Goal: Task Accomplishment & Management: Use online tool/utility

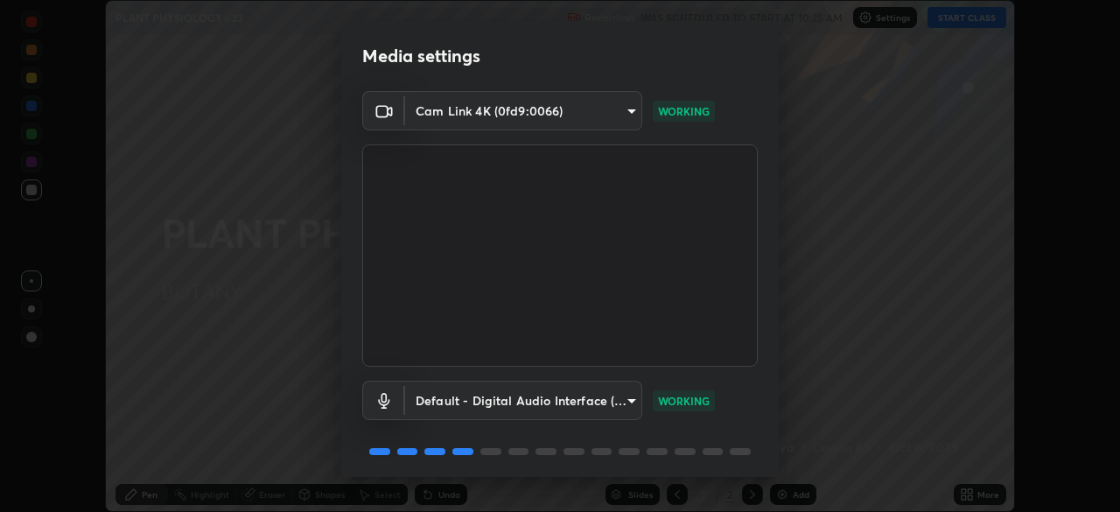
scroll to position [62, 0]
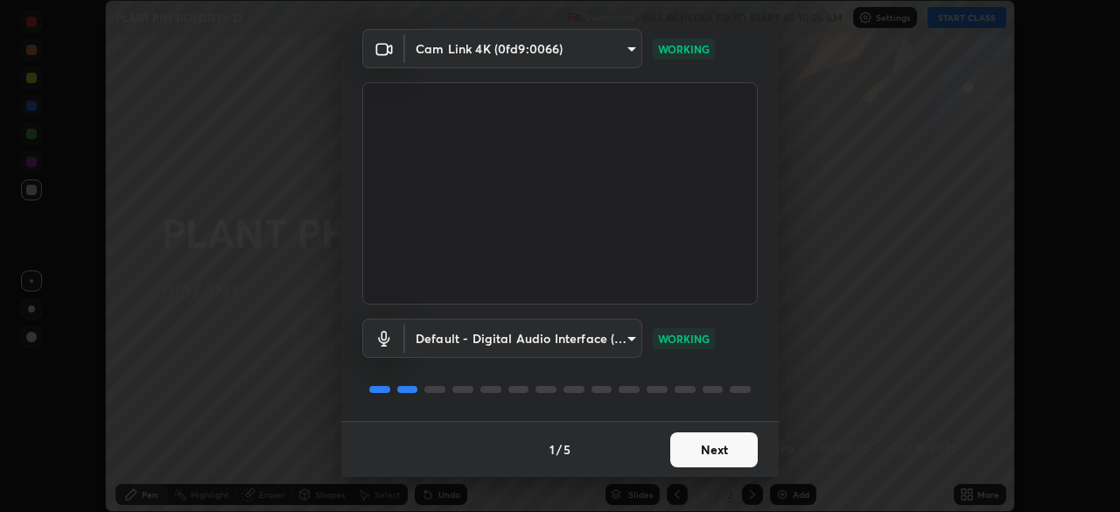
click at [711, 456] on button "Next" at bounding box center [713, 449] width 87 height 35
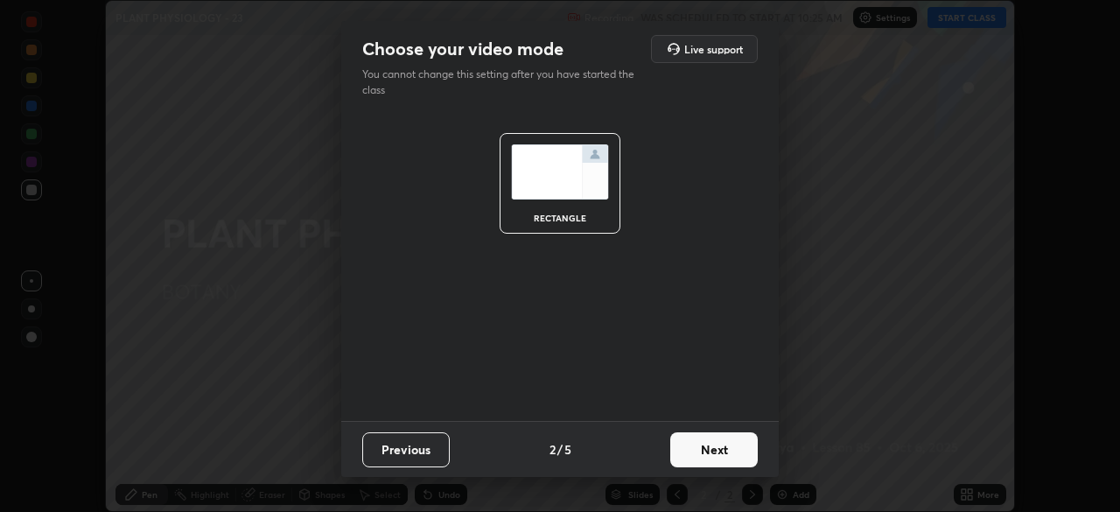
click at [722, 455] on button "Next" at bounding box center [713, 449] width 87 height 35
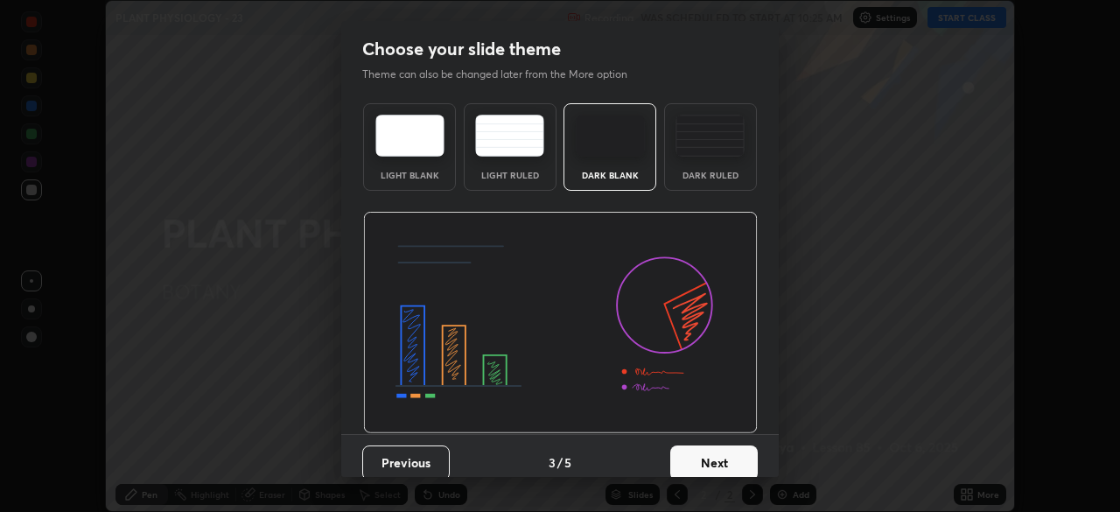
scroll to position [13, 0]
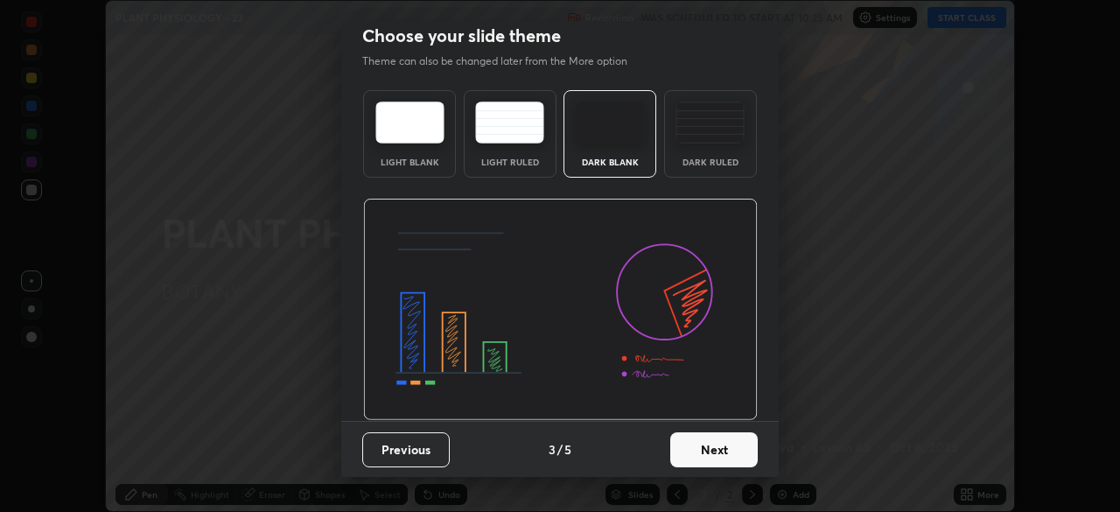
click at [712, 452] on button "Next" at bounding box center [713, 449] width 87 height 35
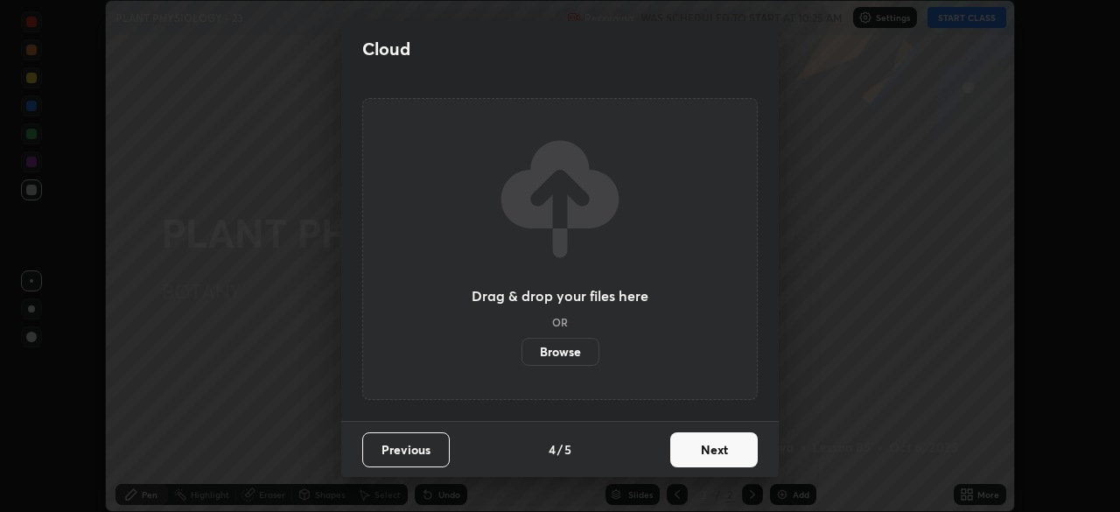
scroll to position [0, 0]
click at [722, 450] on button "Next" at bounding box center [713, 449] width 87 height 35
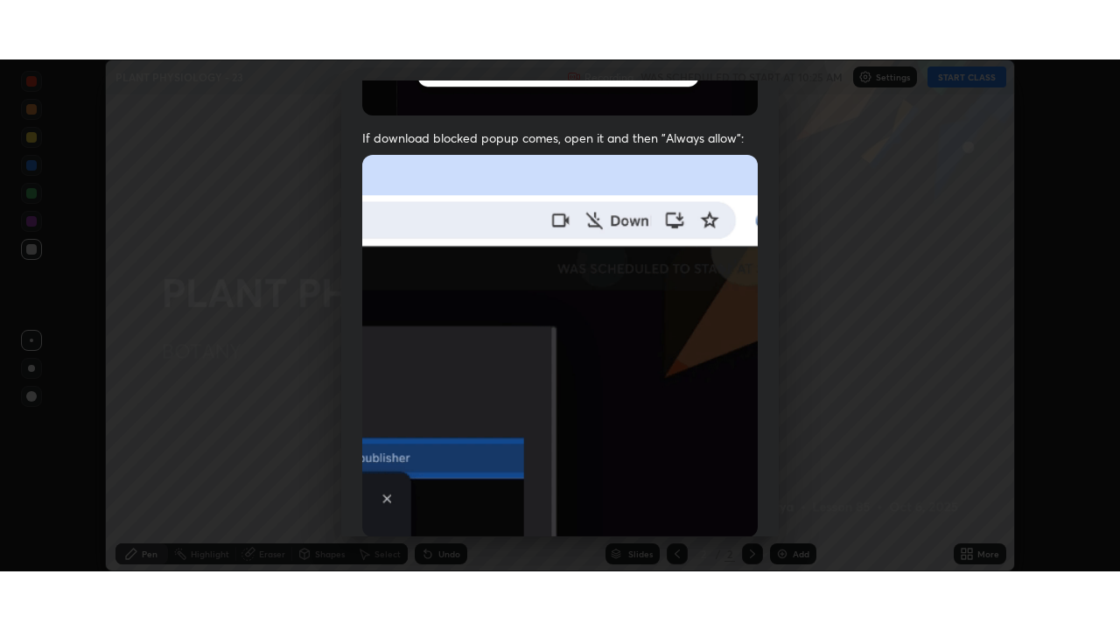
scroll to position [419, 0]
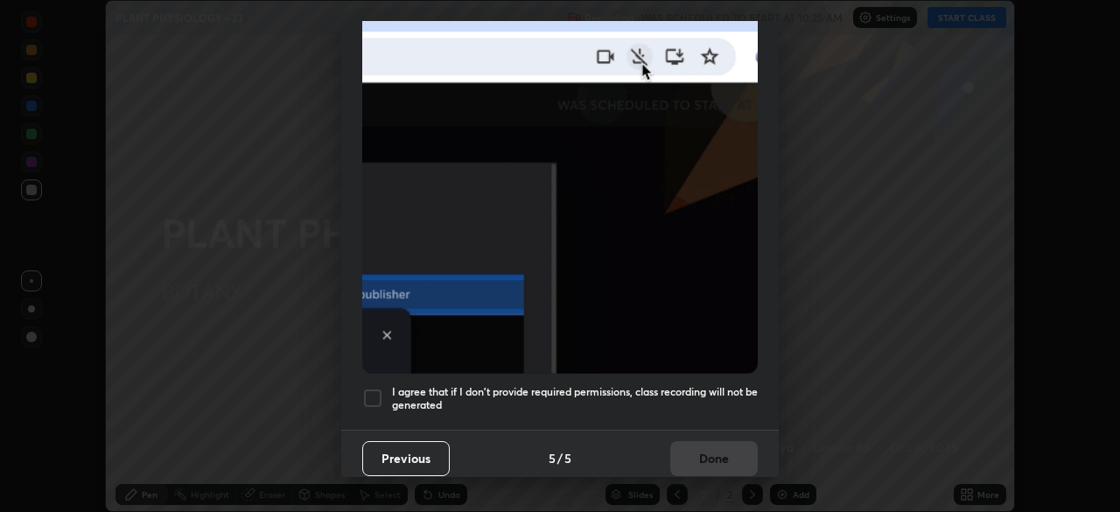
click at [374, 387] on div at bounding box center [372, 397] width 21 height 21
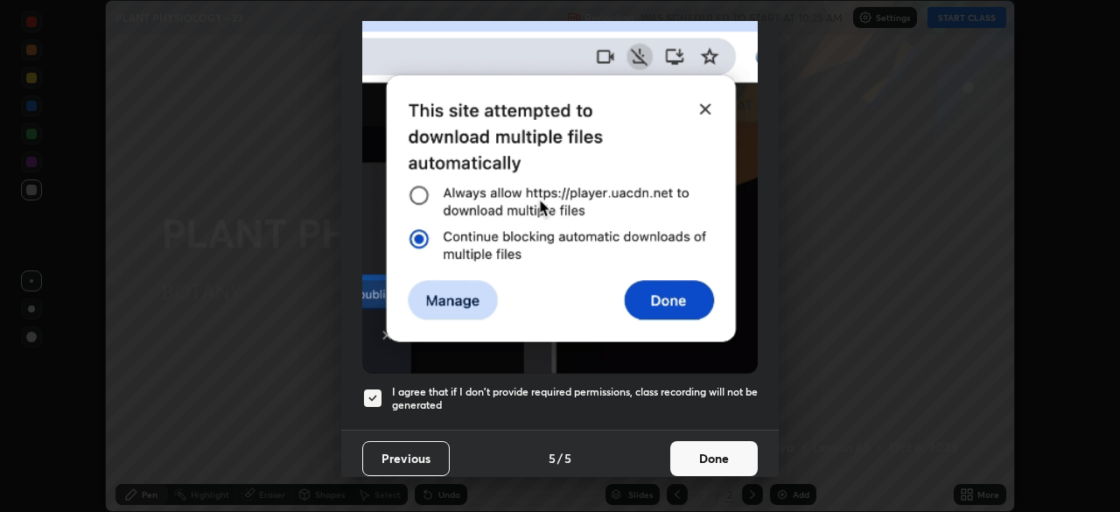
click at [707, 450] on button "Done" at bounding box center [713, 458] width 87 height 35
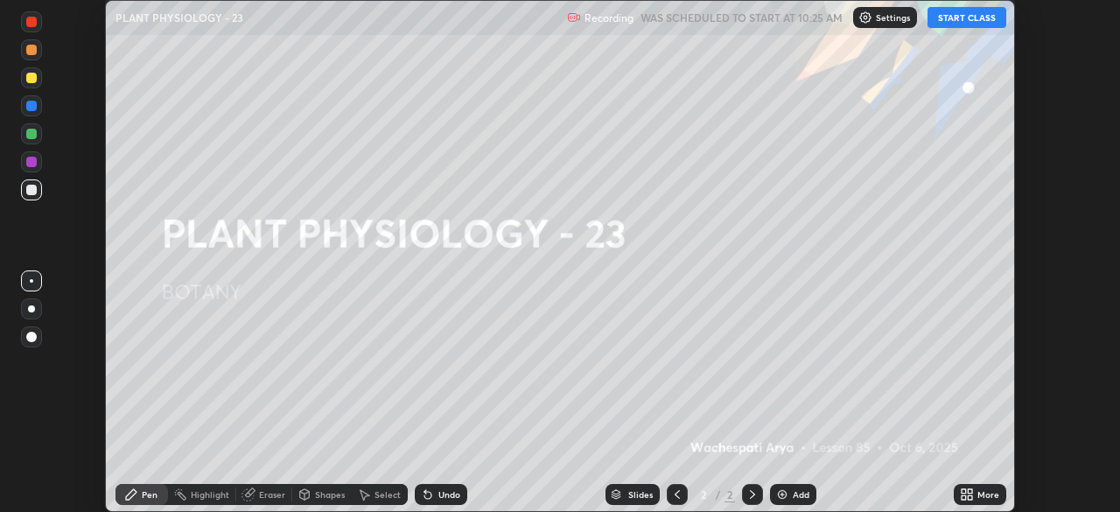
click at [969, 491] on icon at bounding box center [969, 491] width 4 height 4
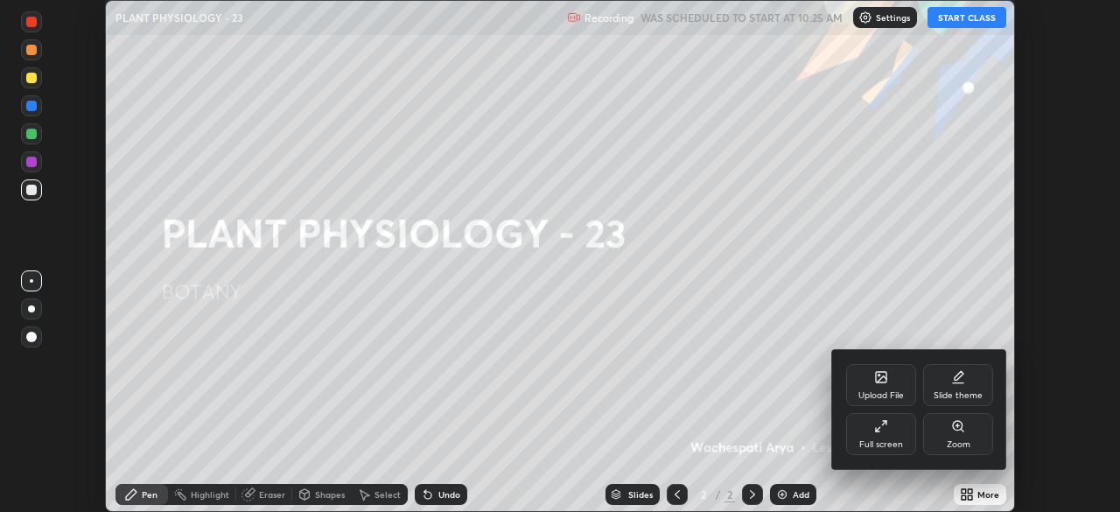
click at [880, 440] on div "Full screen" at bounding box center [881, 444] width 44 height 9
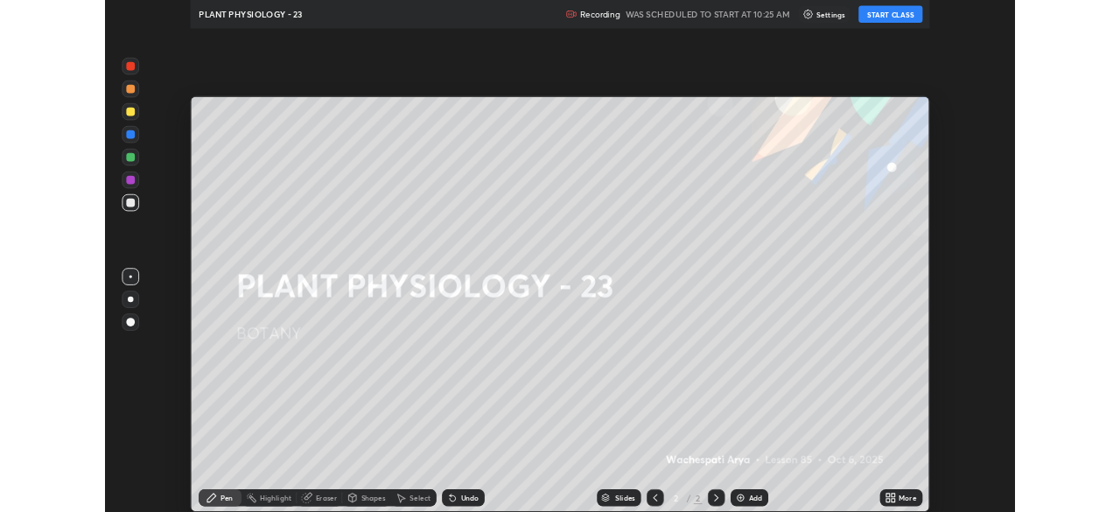
scroll to position [630, 1120]
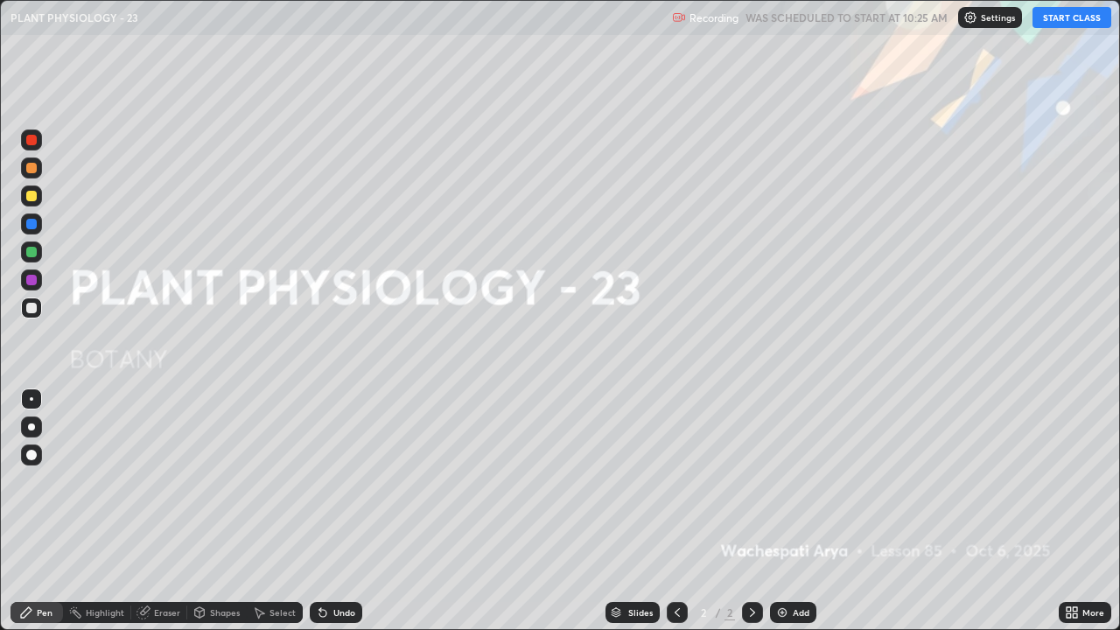
click at [795, 511] on div "Add" at bounding box center [800, 612] width 17 height 9
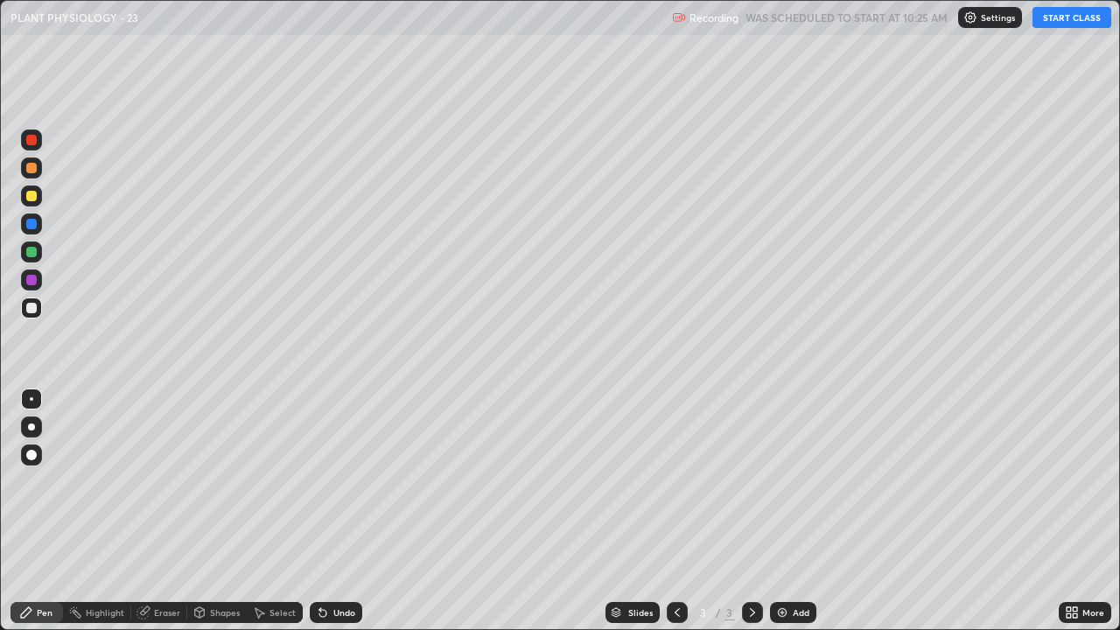
click at [33, 171] on div at bounding box center [31, 168] width 10 height 10
click at [35, 457] on div at bounding box center [31, 455] width 10 height 10
click at [30, 428] on div at bounding box center [31, 426] width 7 height 7
click at [1059, 17] on button "START CLASS" at bounding box center [1071, 17] width 79 height 21
click at [276, 511] on div "Select" at bounding box center [282, 612] width 26 height 9
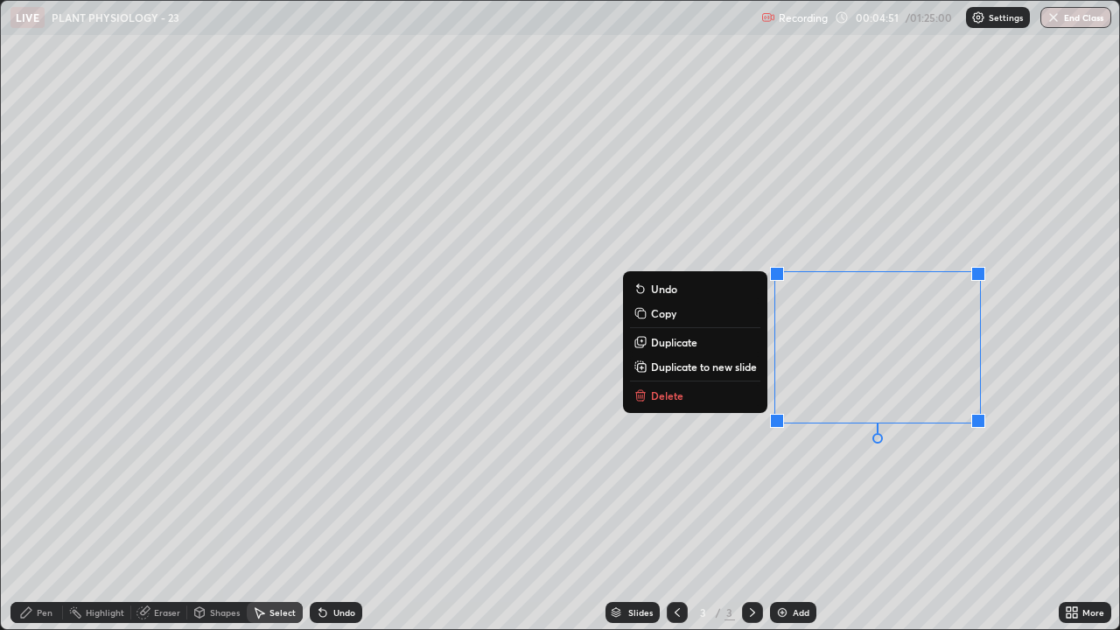
click at [698, 397] on button "Delete" at bounding box center [695, 395] width 130 height 21
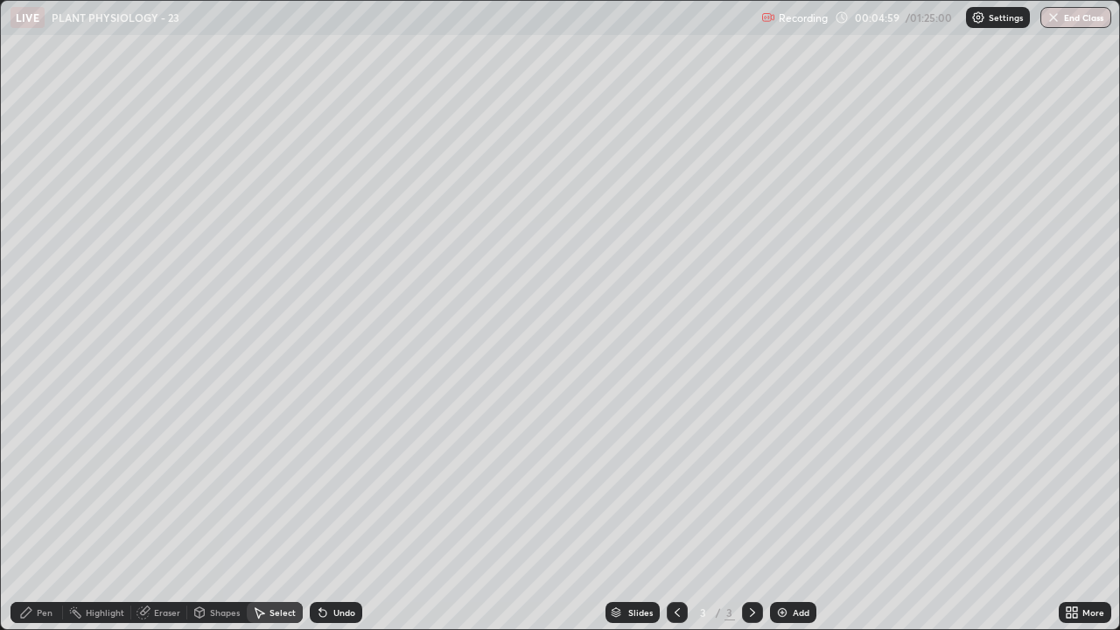
click at [40, 511] on div "Pen" at bounding box center [45, 612] width 16 height 9
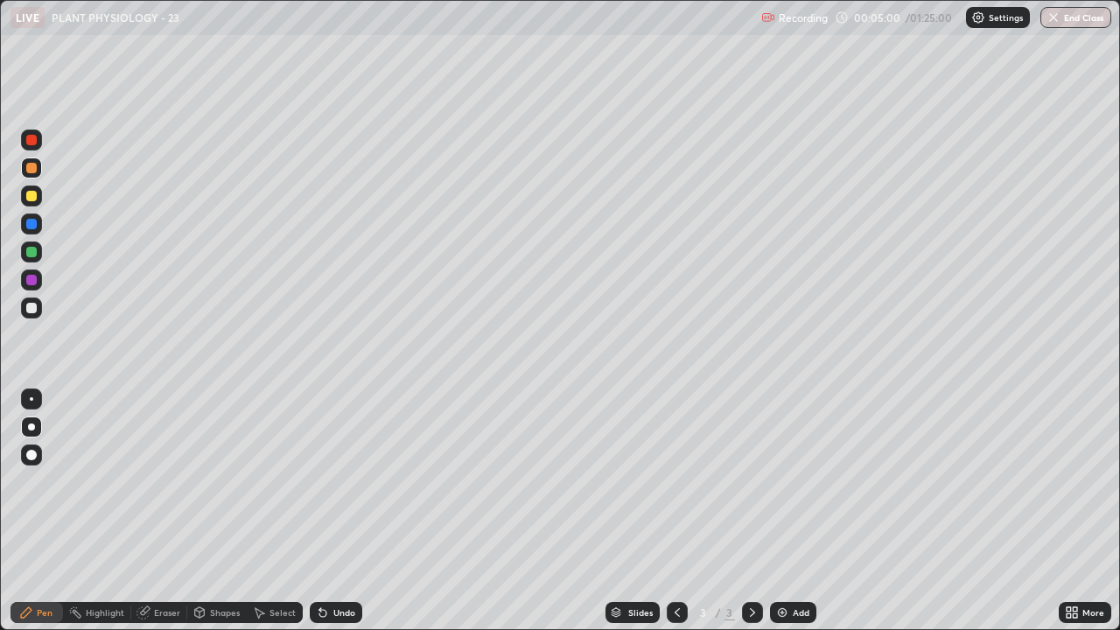
click at [29, 171] on div at bounding box center [31, 168] width 10 height 10
click at [31, 253] on div at bounding box center [31, 252] width 10 height 10
click at [33, 304] on div at bounding box center [31, 308] width 10 height 10
click at [31, 227] on div at bounding box center [31, 224] width 10 height 10
click at [31, 305] on div at bounding box center [31, 308] width 10 height 10
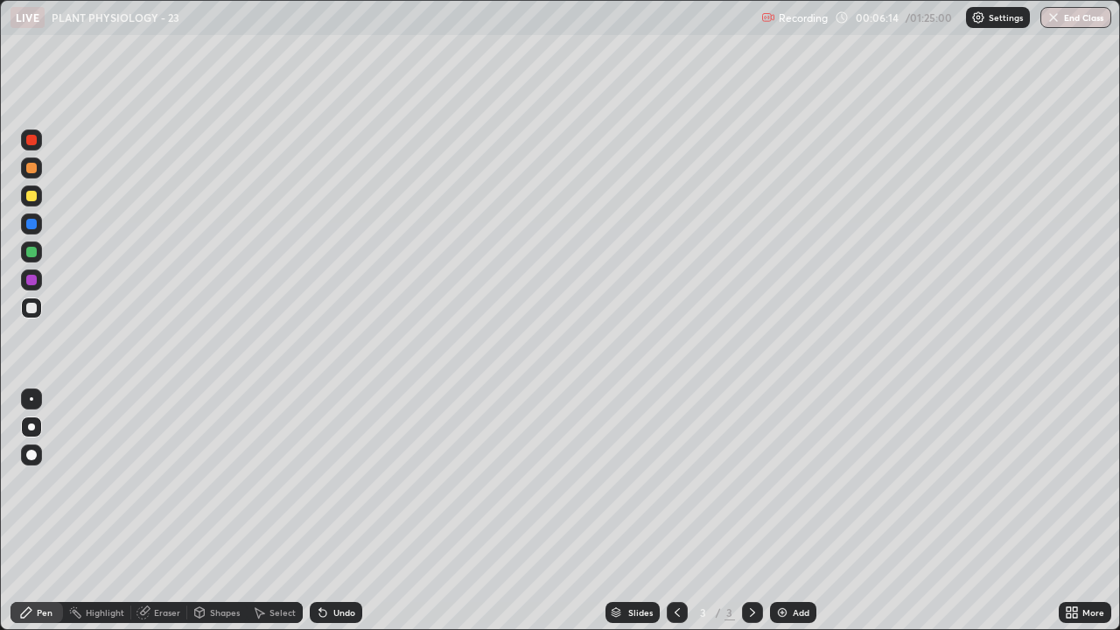
click at [29, 310] on div at bounding box center [31, 308] width 10 height 10
click at [33, 255] on div at bounding box center [31, 252] width 10 height 10
click at [31, 171] on div at bounding box center [31, 168] width 10 height 10
click at [35, 255] on div at bounding box center [31, 252] width 10 height 10
click at [31, 175] on div at bounding box center [31, 167] width 21 height 21
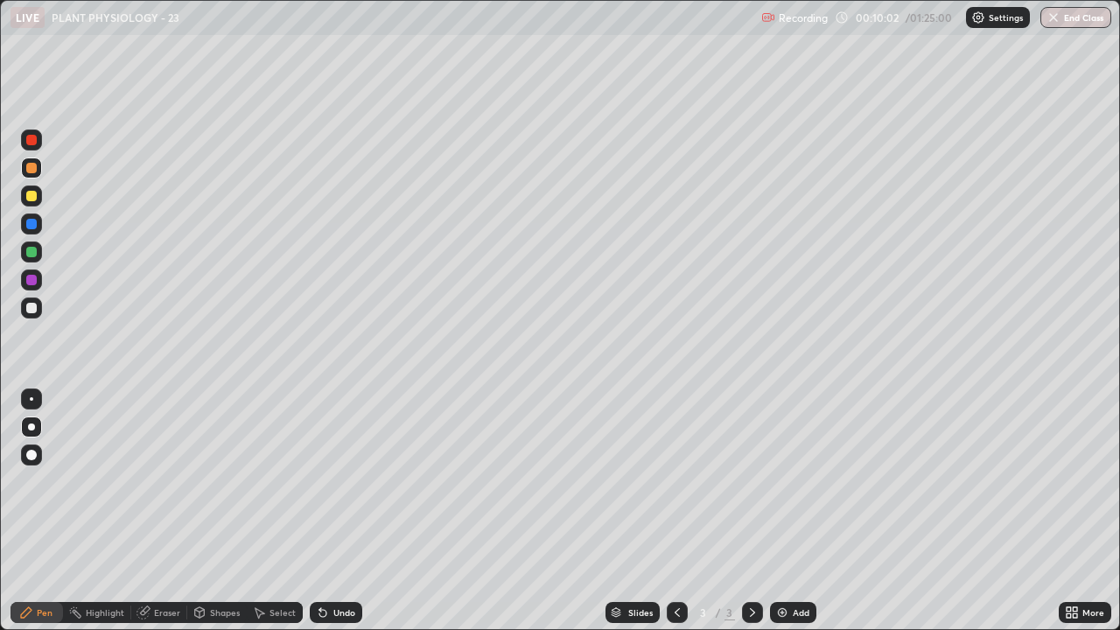
click at [31, 196] on div at bounding box center [31, 196] width 10 height 10
click at [350, 511] on div "Undo" at bounding box center [344, 612] width 22 height 9
click at [29, 248] on div at bounding box center [31, 252] width 10 height 10
click at [31, 200] on div at bounding box center [31, 196] width 10 height 10
click at [785, 511] on img at bounding box center [782, 612] width 14 height 14
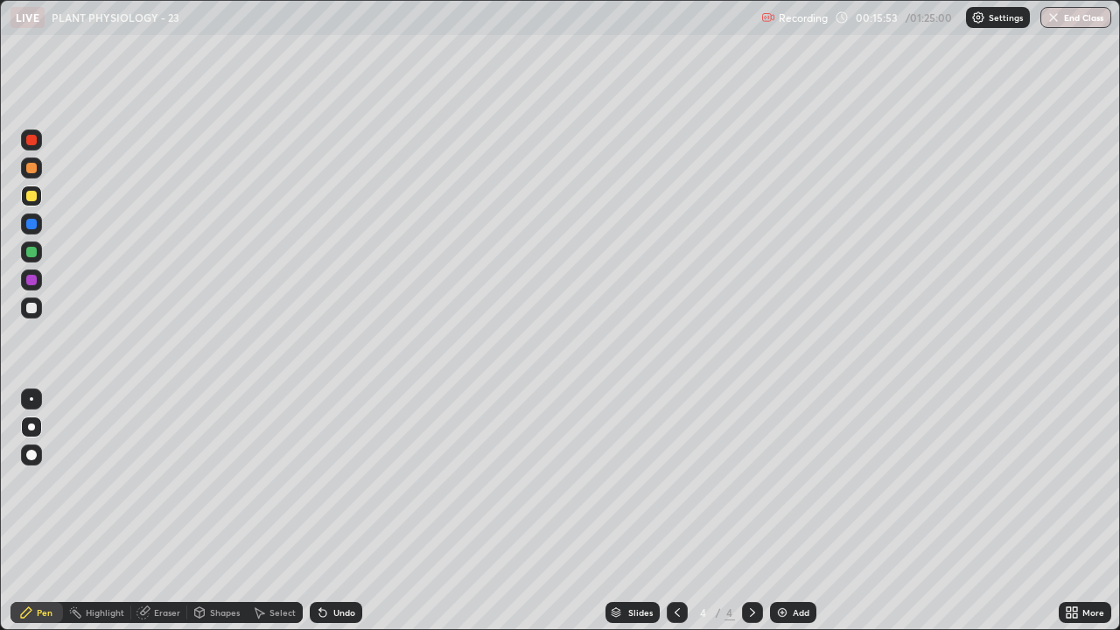
click at [35, 252] on div at bounding box center [31, 252] width 10 height 10
click at [30, 309] on div at bounding box center [31, 308] width 10 height 10
click at [37, 202] on div at bounding box center [31, 195] width 21 height 21
click at [265, 511] on div "Select" at bounding box center [275, 612] width 56 height 21
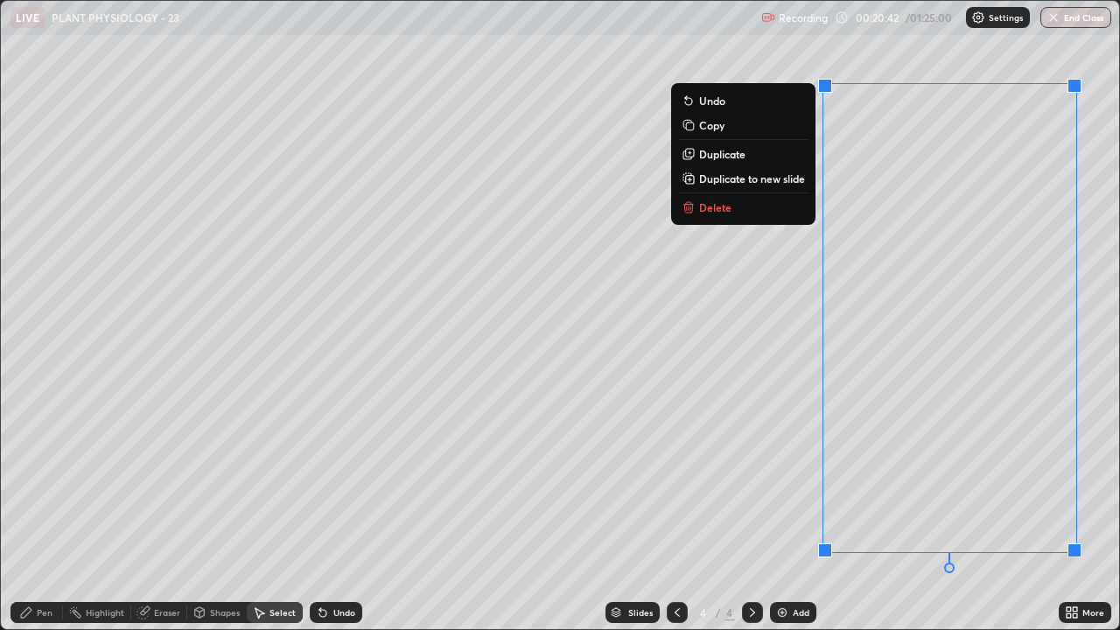
click at [758, 214] on button "Delete" at bounding box center [743, 207] width 130 height 21
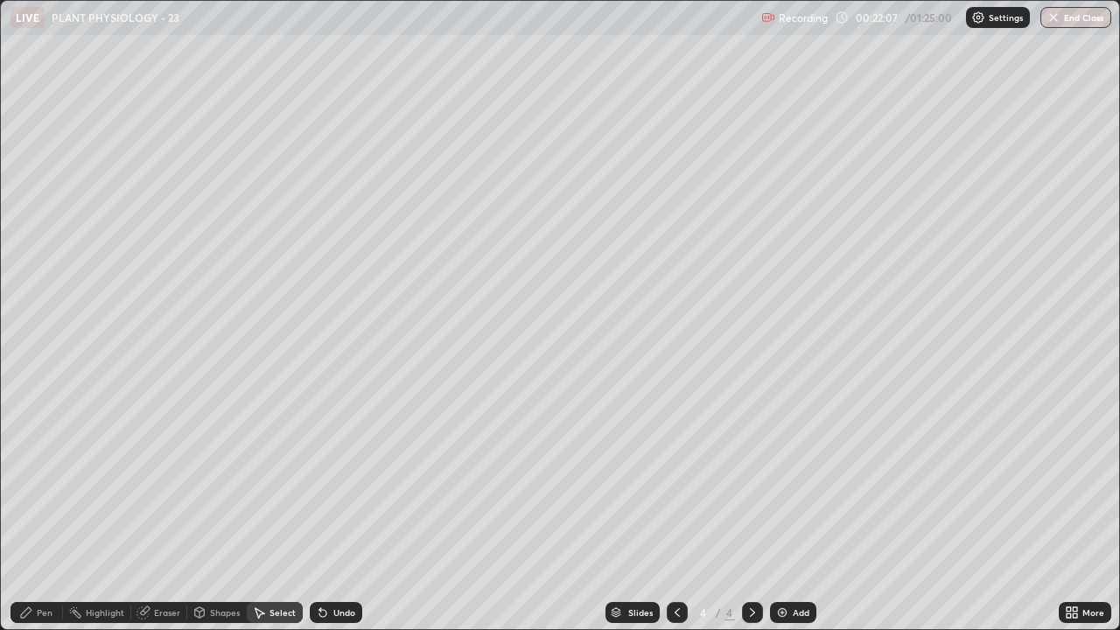
click at [784, 511] on img at bounding box center [782, 612] width 14 height 14
click at [50, 511] on div "Pen" at bounding box center [45, 612] width 16 height 9
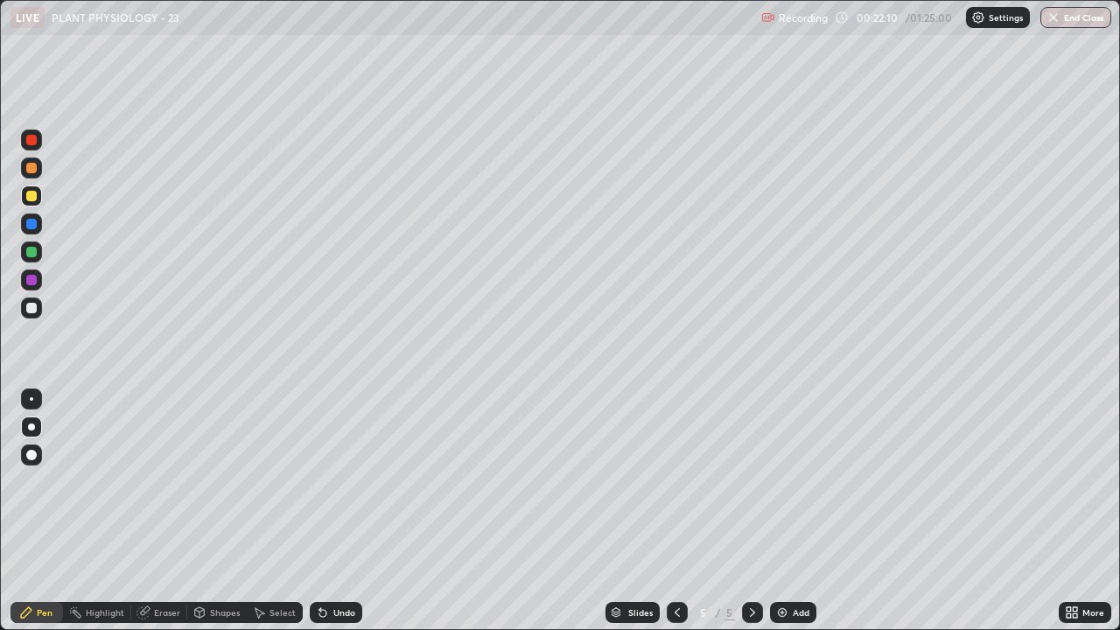
click at [31, 256] on div at bounding box center [31, 252] width 10 height 10
click at [31, 309] on div at bounding box center [31, 308] width 10 height 10
click at [31, 254] on div at bounding box center [31, 252] width 10 height 10
click at [335, 511] on div "Undo" at bounding box center [344, 612] width 22 height 9
click at [337, 511] on div "Undo" at bounding box center [344, 612] width 22 height 9
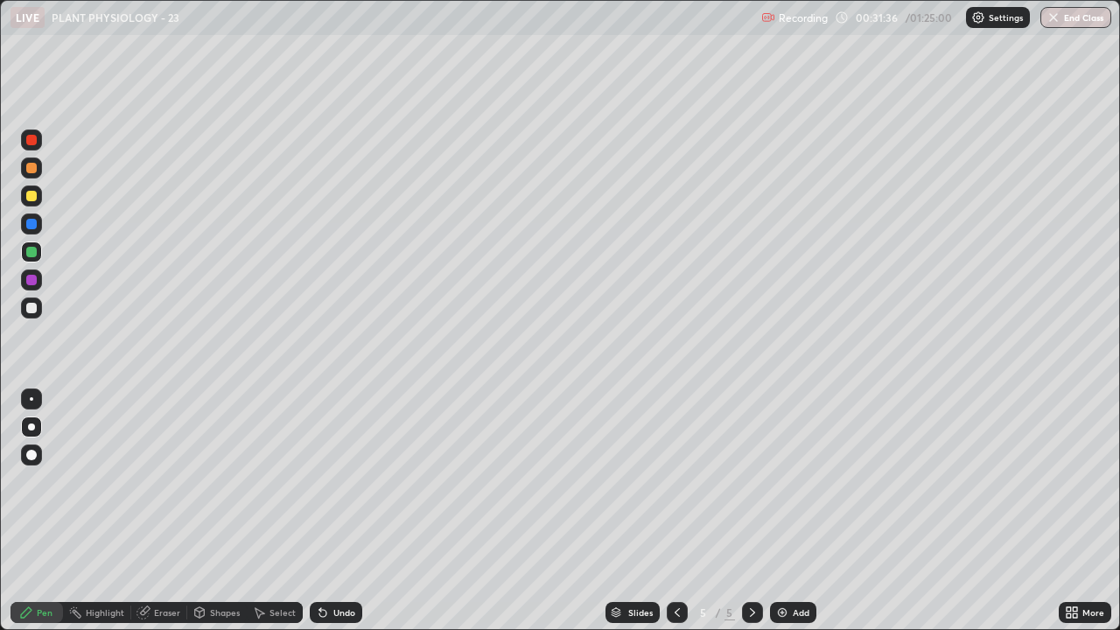
click at [33, 196] on div at bounding box center [31, 196] width 10 height 10
click at [675, 511] on icon at bounding box center [677, 612] width 14 height 14
click at [757, 511] on icon at bounding box center [752, 612] width 14 height 14
click at [801, 511] on div "Add" at bounding box center [800, 612] width 17 height 9
click at [685, 511] on div at bounding box center [676, 612] width 21 height 35
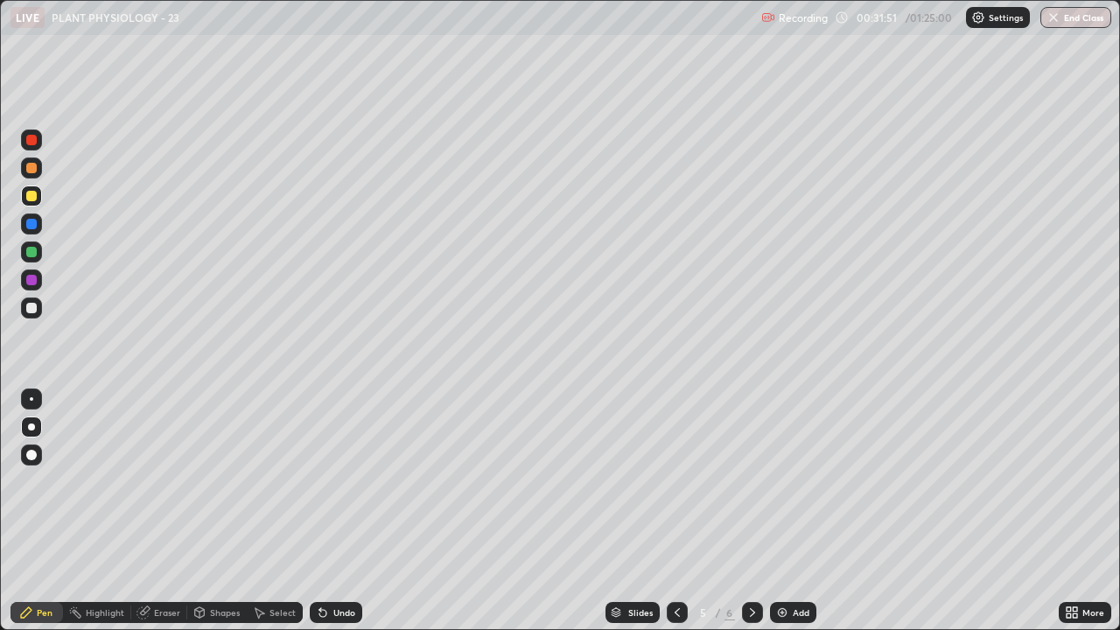
click at [344, 511] on div "Undo" at bounding box center [344, 612] width 22 height 9
click at [340, 511] on div "Undo" at bounding box center [344, 612] width 22 height 9
click at [27, 251] on div at bounding box center [31, 252] width 10 height 10
click at [31, 427] on div at bounding box center [31, 426] width 7 height 7
click at [38, 426] on div at bounding box center [31, 426] width 21 height 21
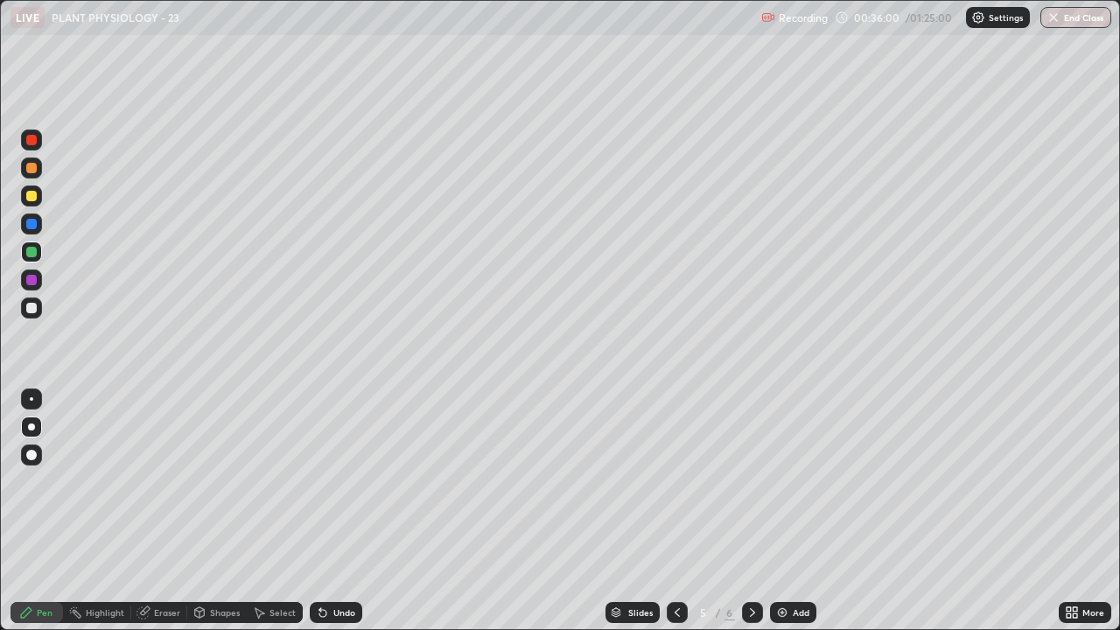
click at [30, 311] on div at bounding box center [31, 308] width 10 height 10
click at [340, 511] on div "Undo" at bounding box center [344, 612] width 22 height 9
click at [333, 511] on div "Undo" at bounding box center [344, 612] width 22 height 9
click at [31, 249] on div at bounding box center [31, 252] width 10 height 10
click at [333, 511] on div "Undo" at bounding box center [344, 612] width 22 height 9
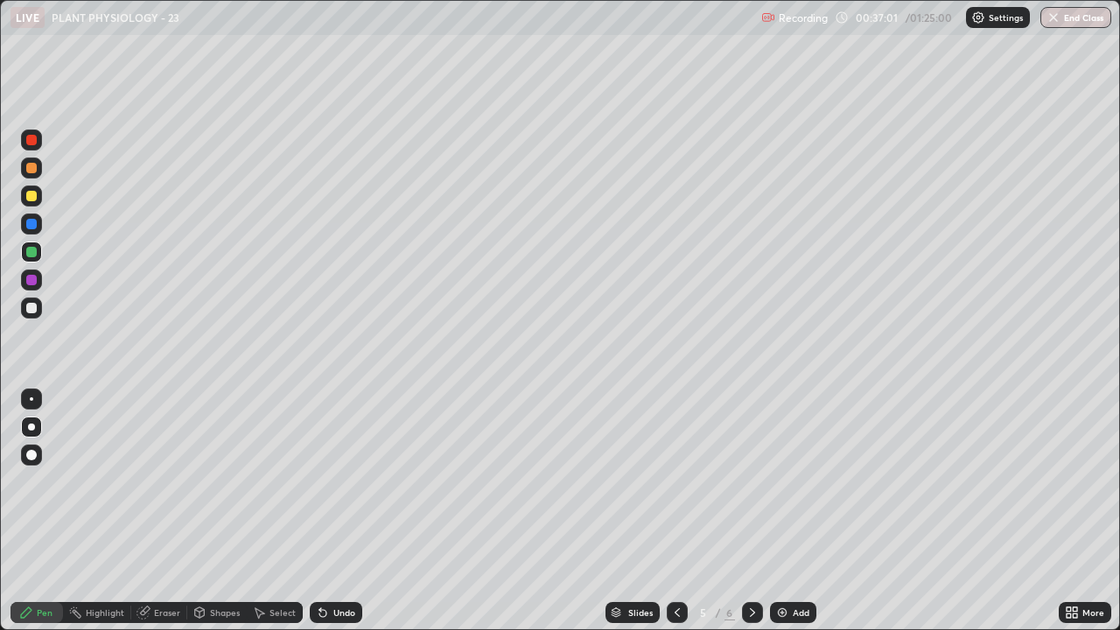
click at [333, 511] on div "Undo" at bounding box center [344, 612] width 22 height 9
click at [330, 511] on div "Undo" at bounding box center [336, 612] width 52 height 21
click at [329, 511] on div "Undo" at bounding box center [336, 612] width 52 height 21
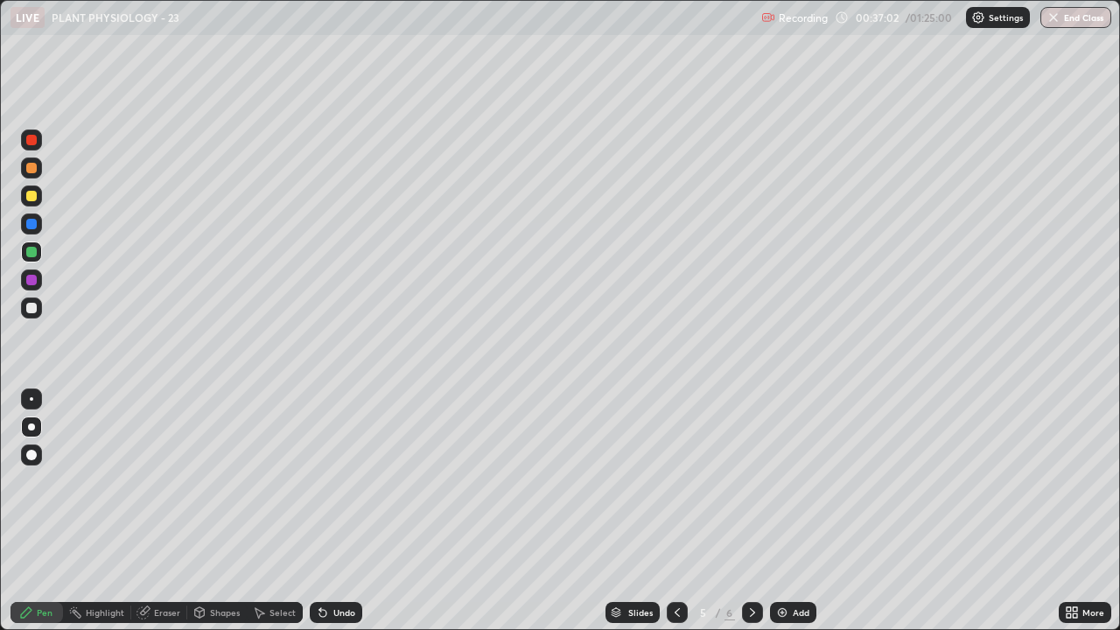
click at [327, 511] on icon at bounding box center [323, 612] width 14 height 14
click at [1069, 511] on icon at bounding box center [1068, 609] width 4 height 4
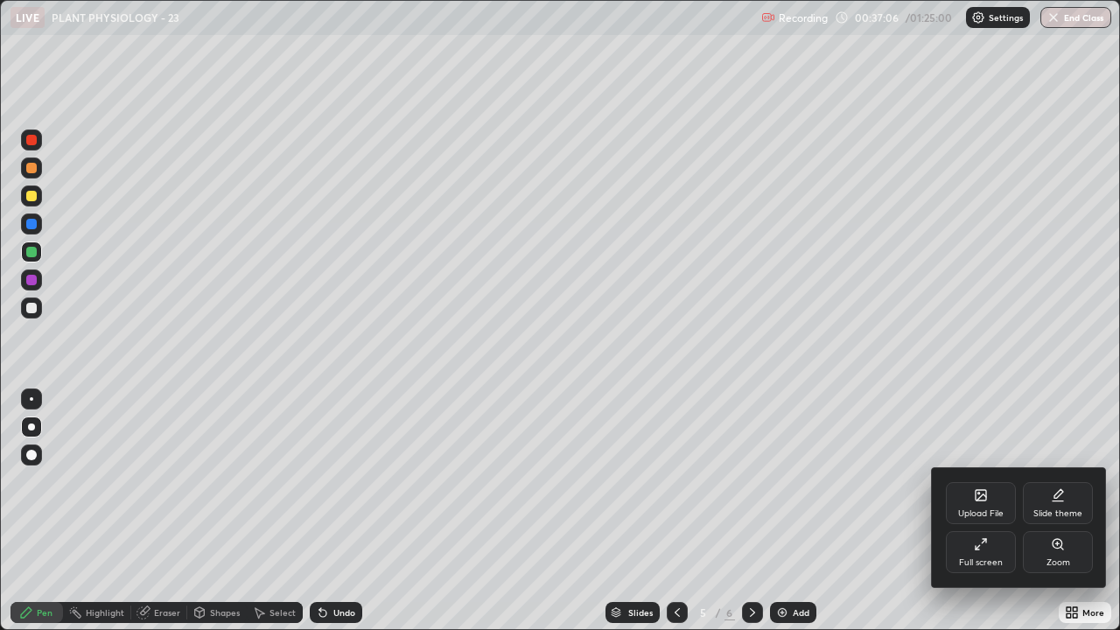
click at [970, 511] on div "Full screen" at bounding box center [980, 552] width 70 height 42
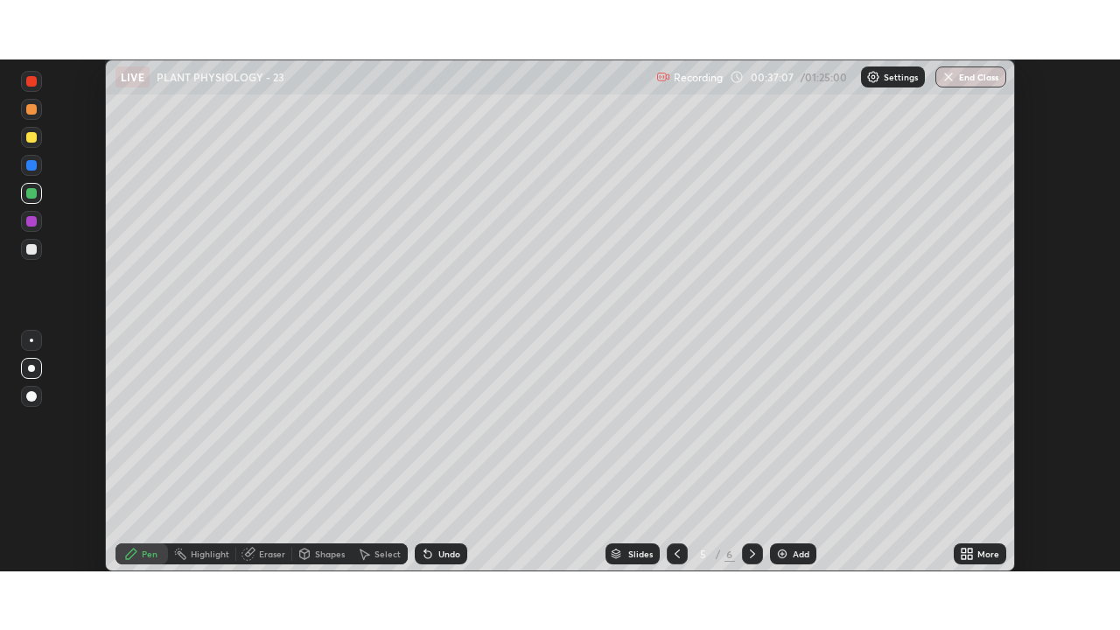
scroll to position [86952, 86344]
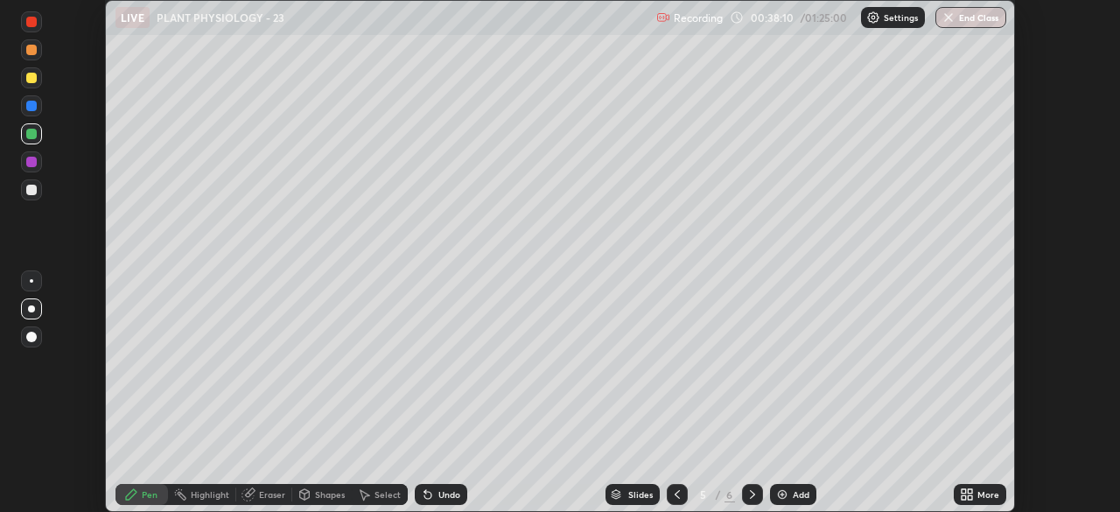
click at [969, 497] on icon at bounding box center [969, 497] width 4 height 4
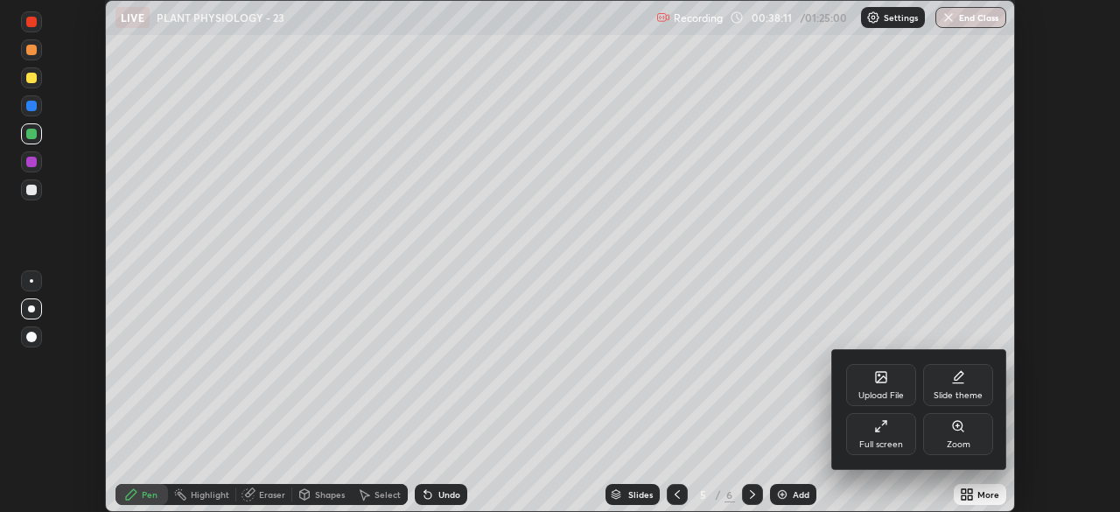
click at [886, 429] on icon at bounding box center [881, 426] width 14 height 14
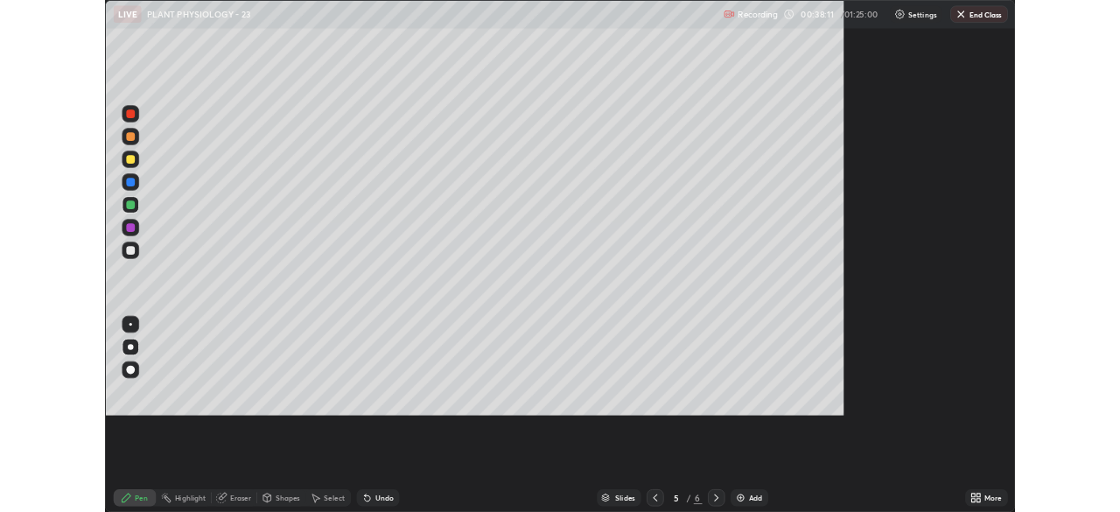
scroll to position [630, 1120]
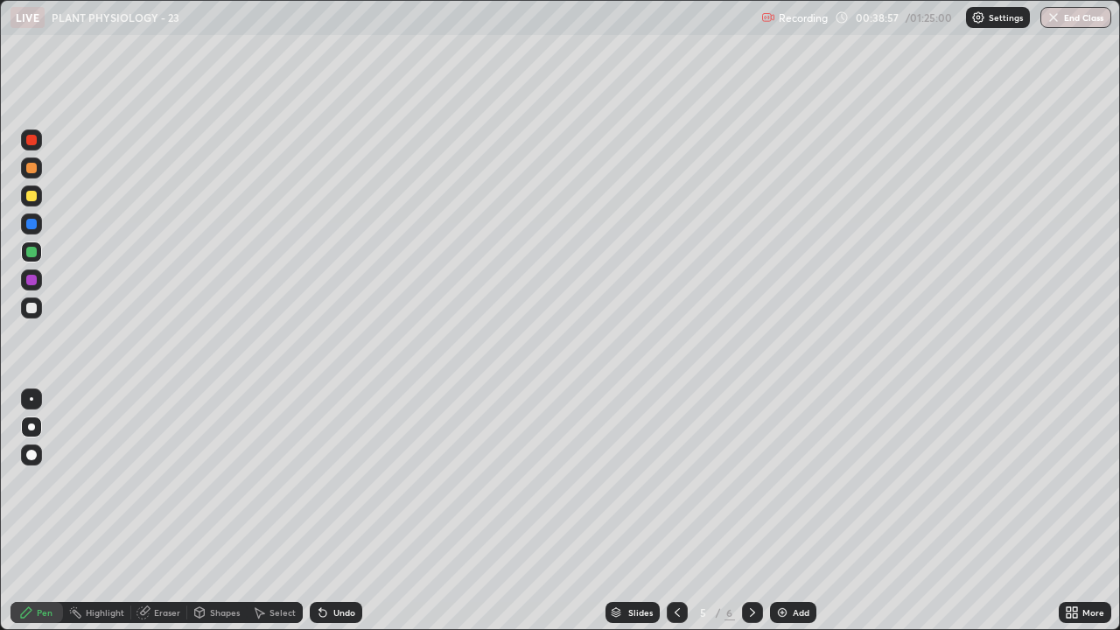
click at [31, 427] on div at bounding box center [31, 426] width 7 height 7
click at [26, 310] on div at bounding box center [31, 308] width 10 height 10
click at [154, 511] on div "Eraser" at bounding box center [167, 612] width 26 height 9
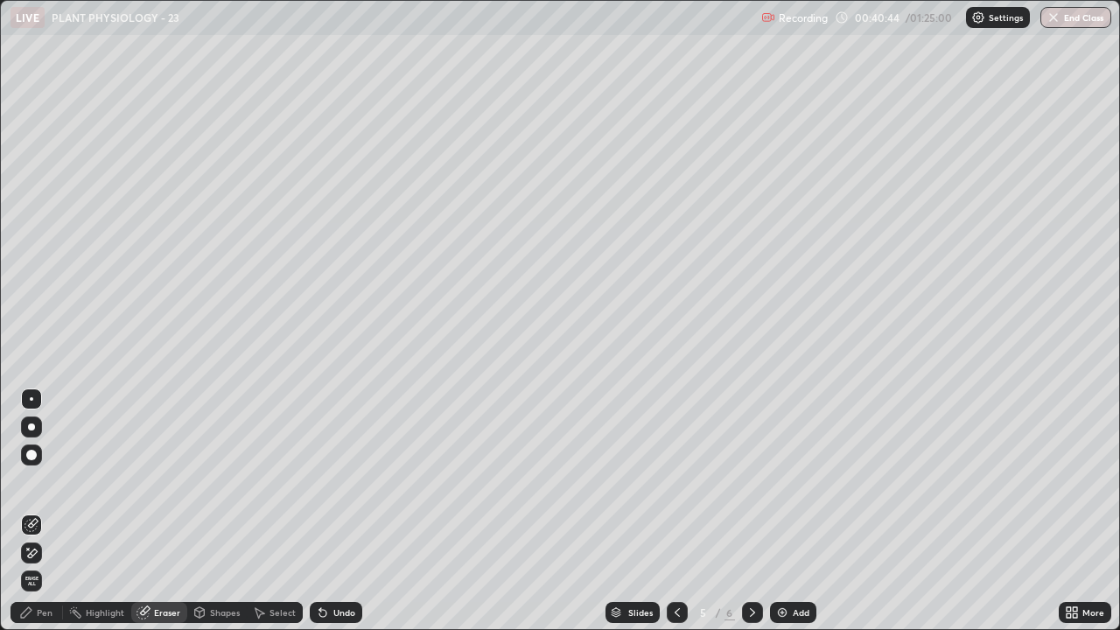
click at [46, 511] on div "Pen" at bounding box center [45, 612] width 16 height 9
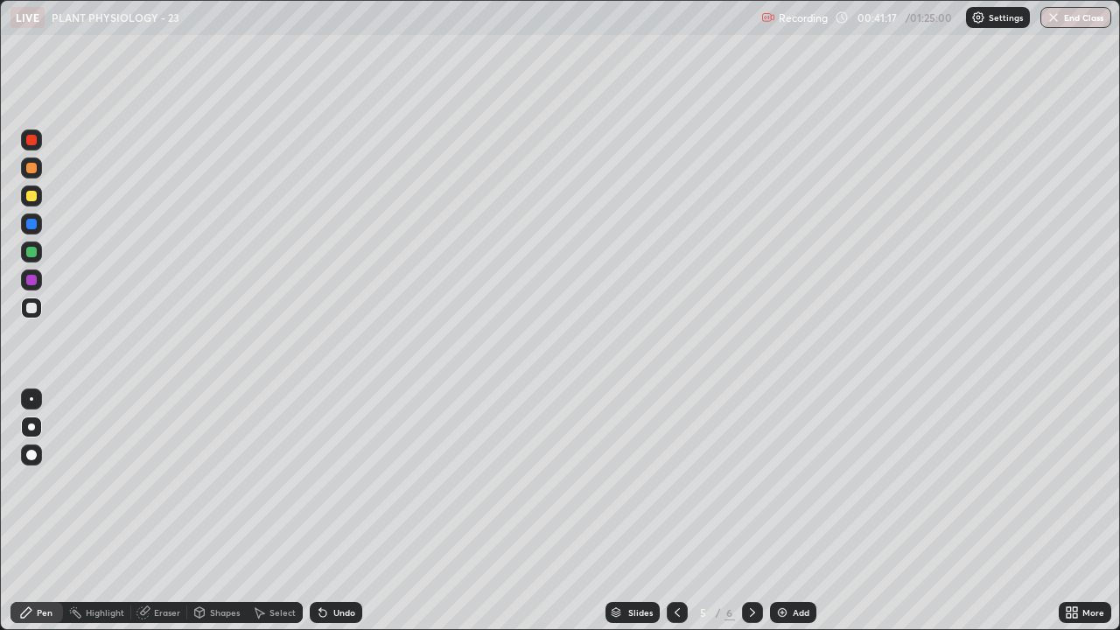
click at [276, 511] on div "Select" at bounding box center [282, 612] width 26 height 9
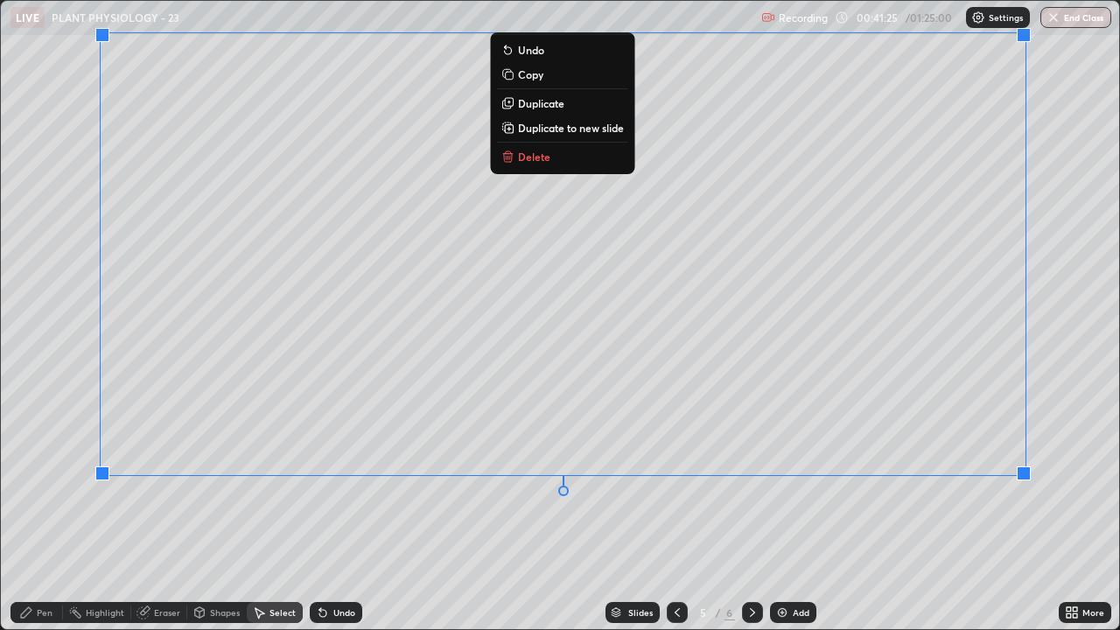
click at [249, 511] on div "0 ° Undo Copy Duplicate Duplicate to new slide Delete" at bounding box center [560, 315] width 1118 height 628
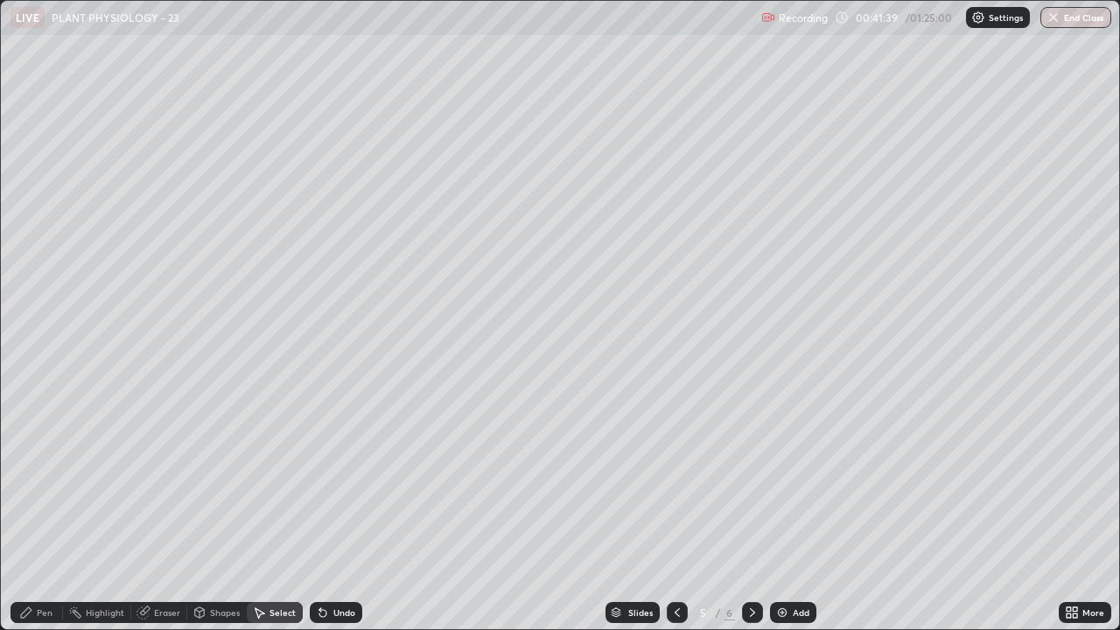
click at [36, 511] on div "Pen" at bounding box center [36, 612] width 52 height 21
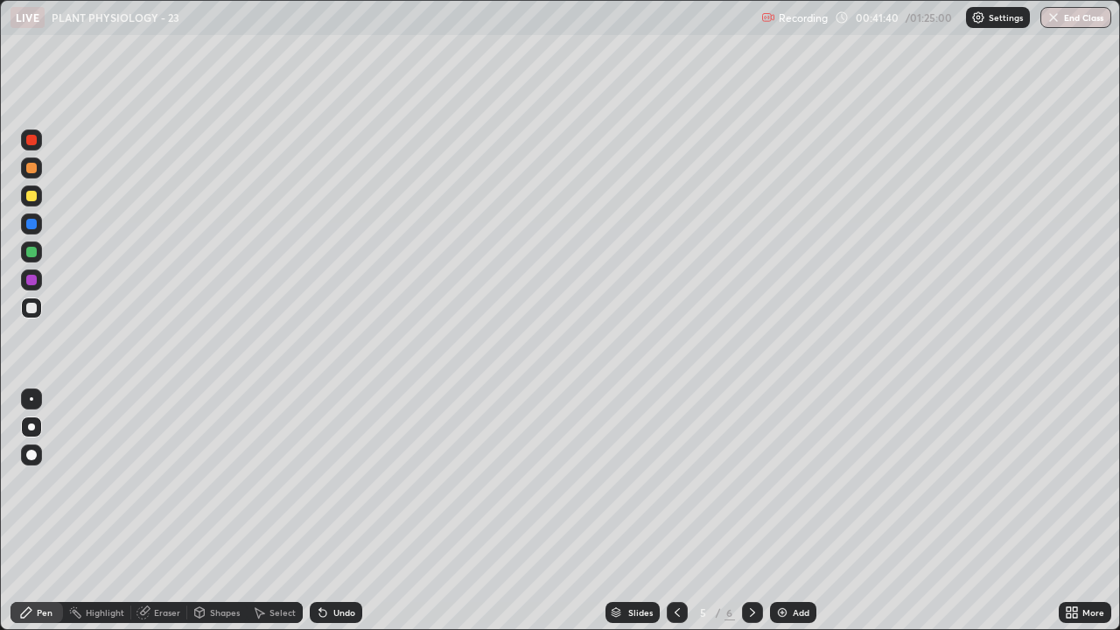
click at [31, 250] on div at bounding box center [31, 252] width 10 height 10
click at [33, 307] on div at bounding box center [31, 308] width 10 height 10
click at [800, 511] on div "Add" at bounding box center [800, 612] width 17 height 9
click at [31, 172] on div at bounding box center [31, 168] width 10 height 10
click at [25, 317] on div at bounding box center [31, 307] width 21 height 21
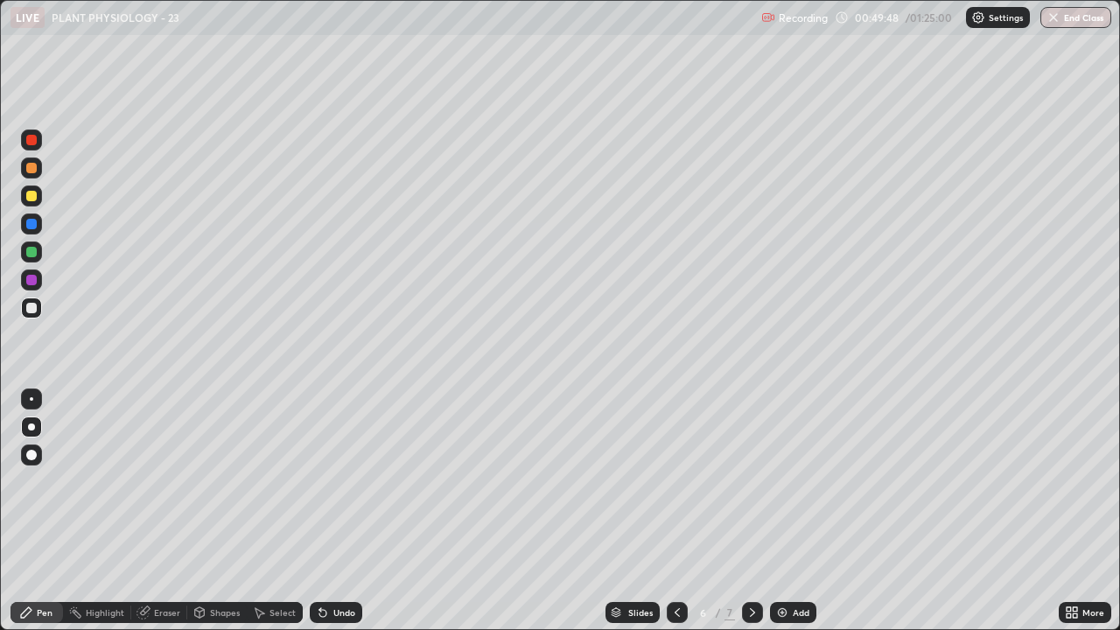
click at [30, 227] on div at bounding box center [31, 224] width 10 height 10
click at [1074, 511] on icon at bounding box center [1074, 615] width 4 height 4
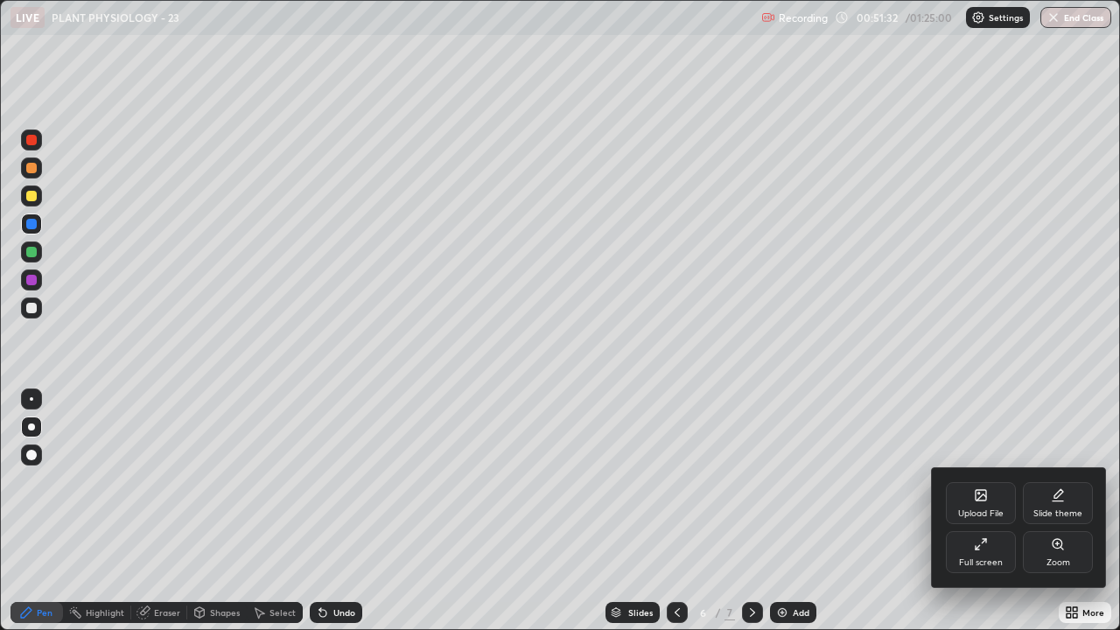
click at [987, 511] on div "Full screen" at bounding box center [981, 562] width 44 height 9
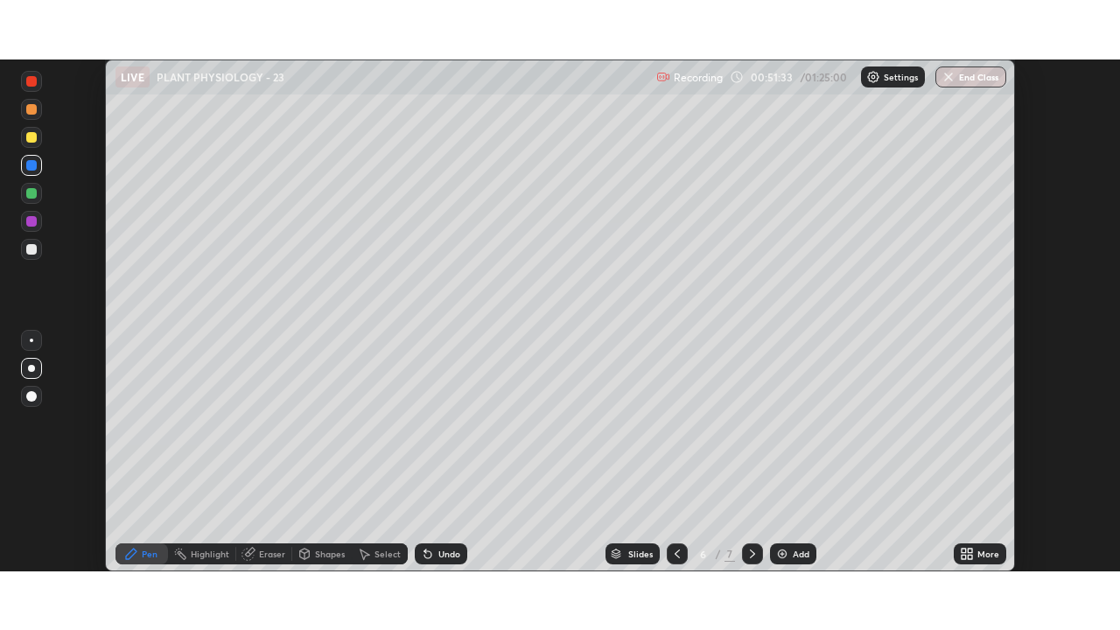
scroll to position [86952, 86344]
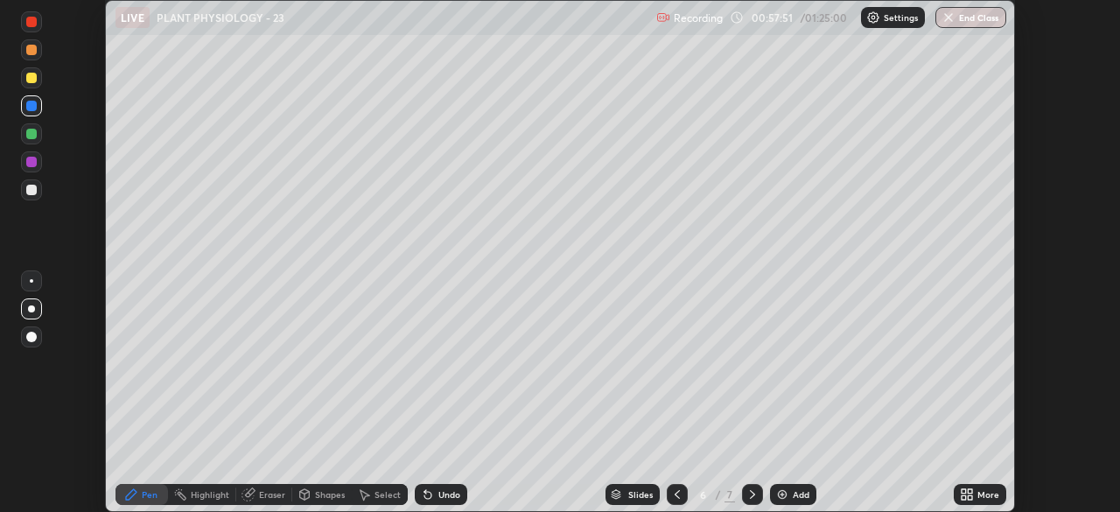
click at [975, 492] on div "More" at bounding box center [979, 494] width 52 height 21
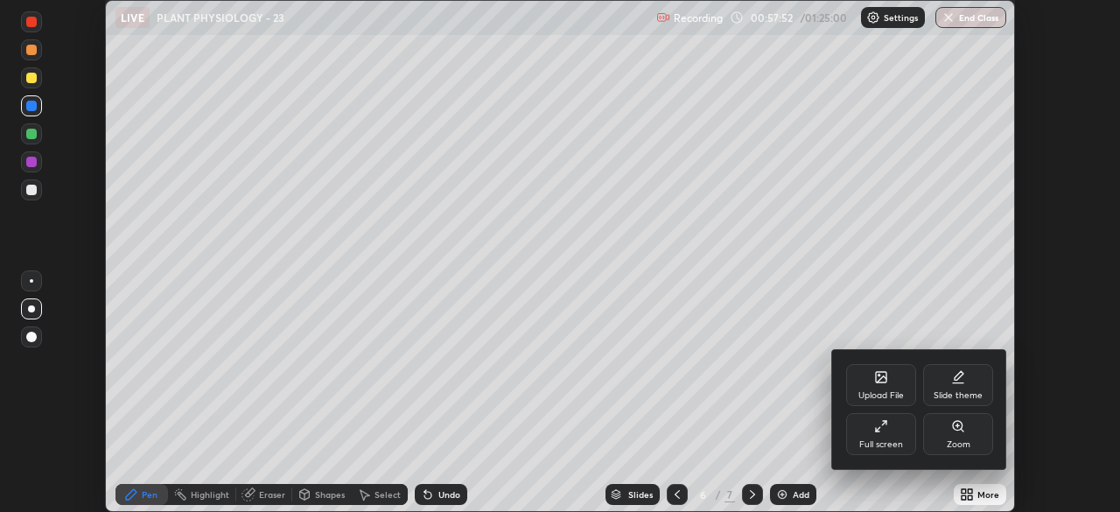
click at [886, 435] on div "Full screen" at bounding box center [881, 434] width 70 height 42
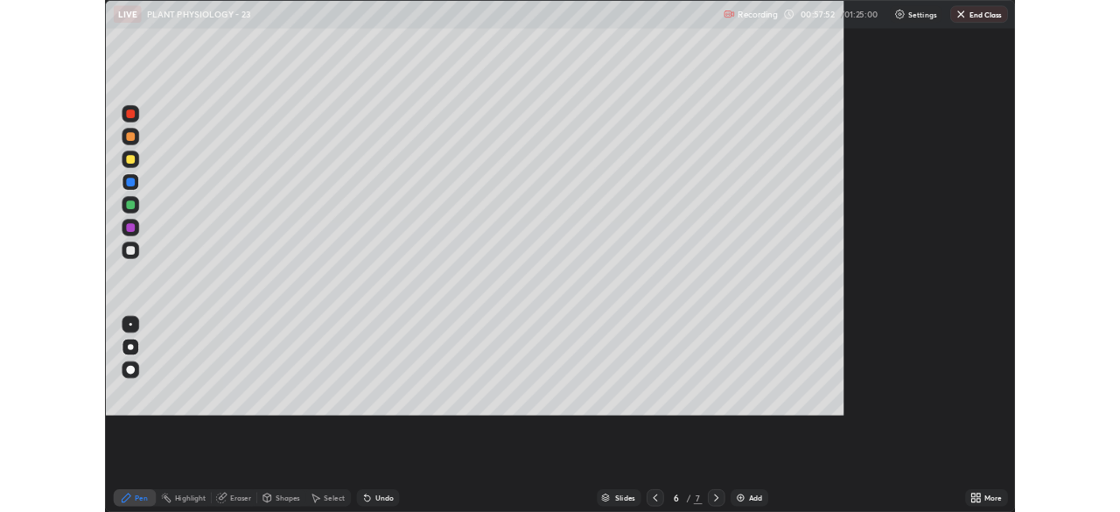
scroll to position [630, 1120]
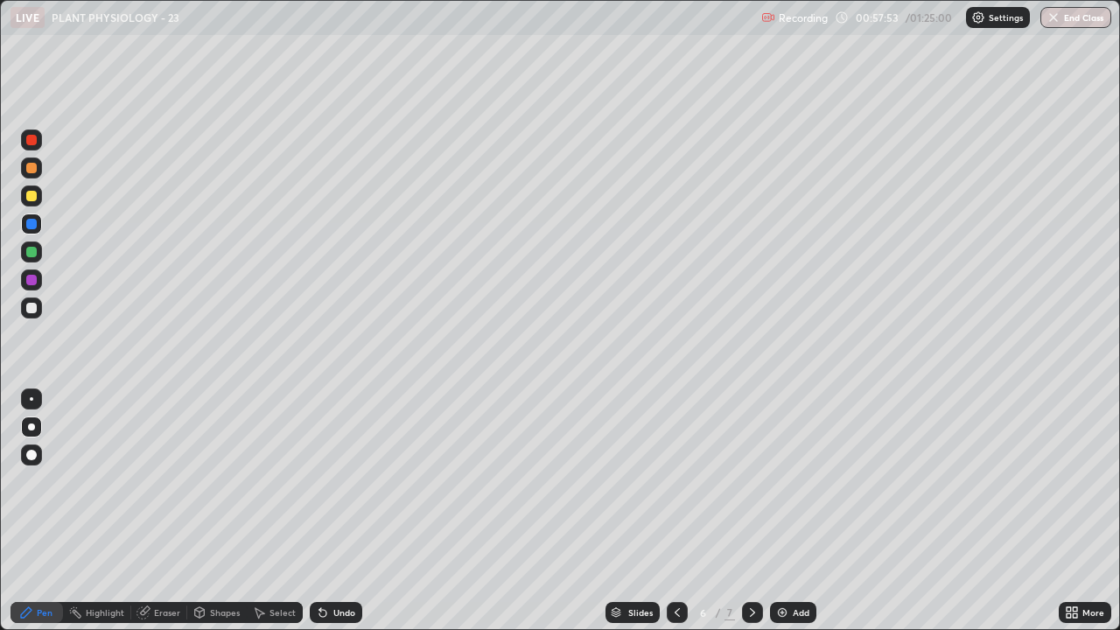
click at [790, 511] on div "Add" at bounding box center [793, 612] width 46 height 21
click at [27, 178] on div at bounding box center [31, 167] width 21 height 21
click at [31, 427] on div at bounding box center [31, 426] width 7 height 7
click at [31, 253] on div at bounding box center [31, 252] width 10 height 10
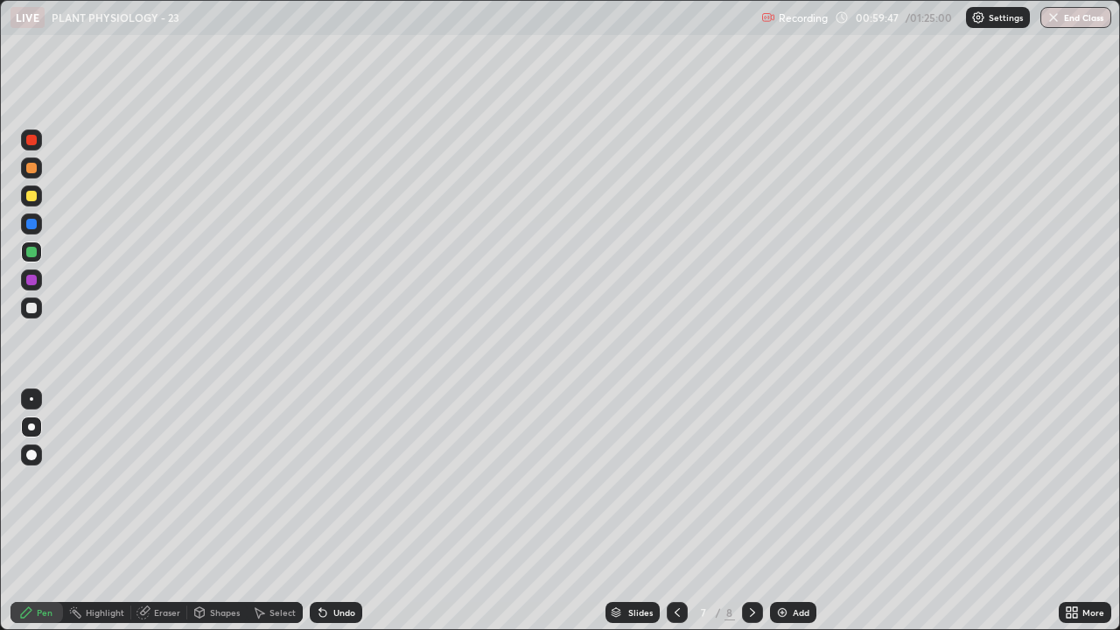
click at [24, 193] on div at bounding box center [31, 195] width 21 height 21
click at [346, 511] on div "Undo" at bounding box center [344, 612] width 22 height 9
click at [344, 511] on div "Undo" at bounding box center [344, 612] width 22 height 9
click at [344, 511] on div "Undo" at bounding box center [336, 612] width 52 height 21
click at [356, 511] on div "Undo" at bounding box center [336, 612] width 52 height 21
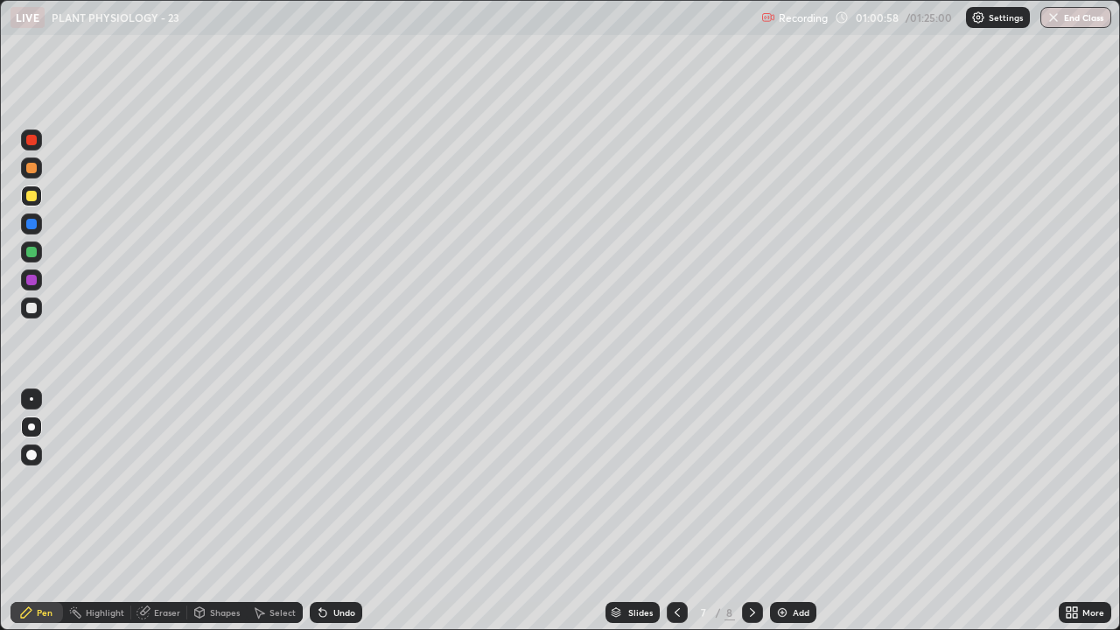
click at [29, 253] on div at bounding box center [31, 252] width 10 height 10
click at [32, 196] on div at bounding box center [31, 196] width 10 height 10
click at [31, 206] on div at bounding box center [31, 195] width 21 height 21
click at [28, 287] on div at bounding box center [31, 279] width 21 height 21
click at [36, 308] on div at bounding box center [31, 308] width 10 height 10
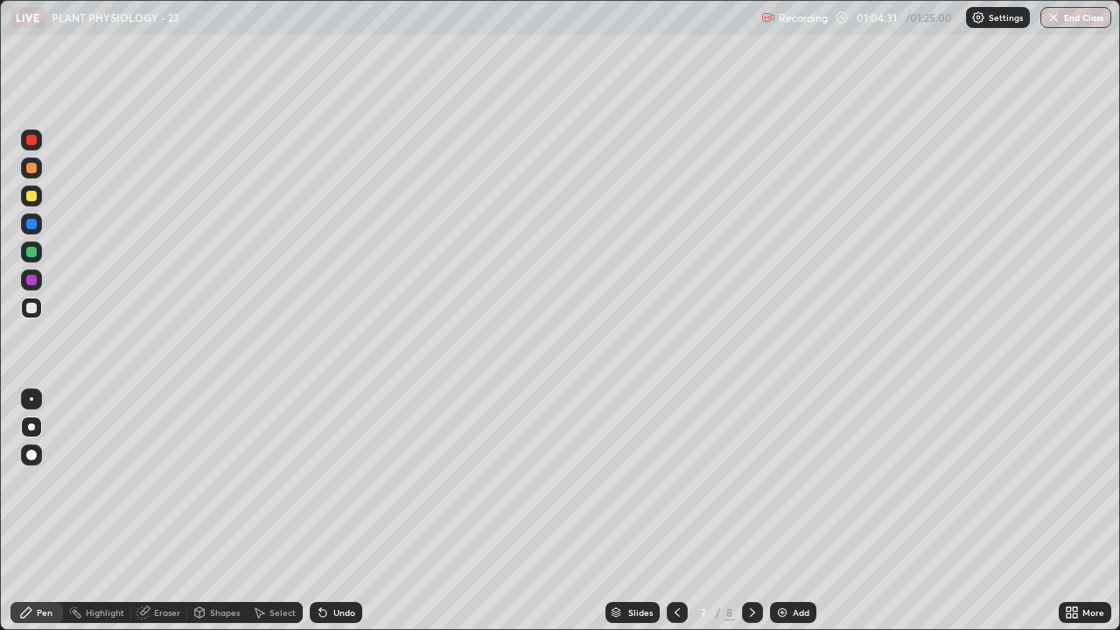
click at [28, 232] on div at bounding box center [31, 223] width 21 height 21
click at [29, 309] on div at bounding box center [31, 308] width 10 height 10
click at [31, 253] on div at bounding box center [31, 252] width 10 height 10
click at [789, 511] on div "Add" at bounding box center [793, 612] width 46 height 21
click at [32, 304] on div at bounding box center [31, 308] width 10 height 10
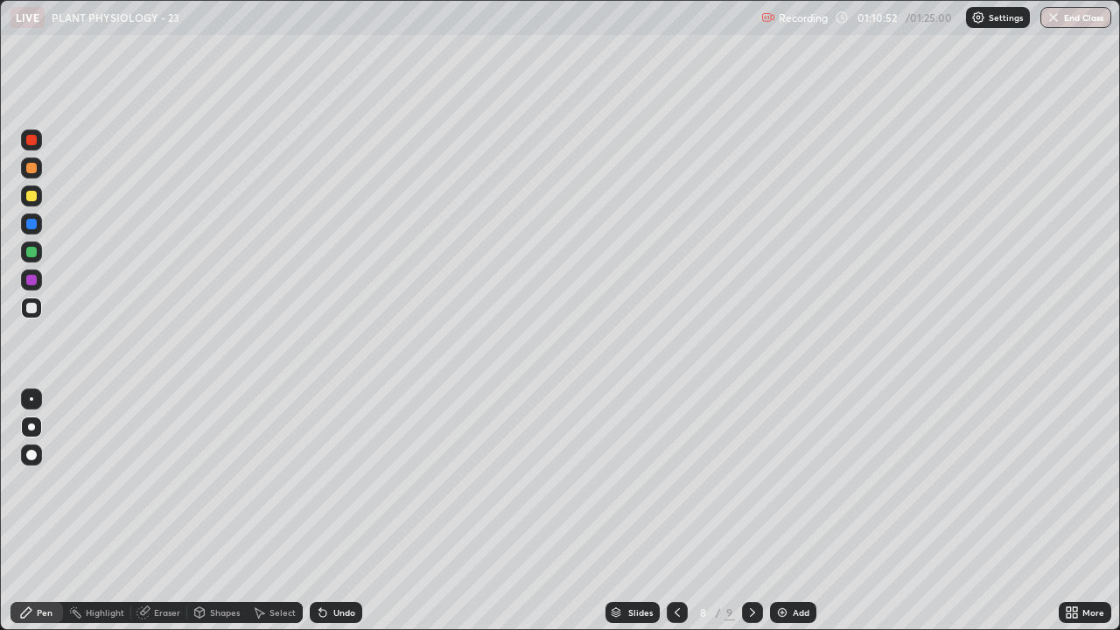
click at [183, 511] on div "Eraser" at bounding box center [159, 612] width 56 height 21
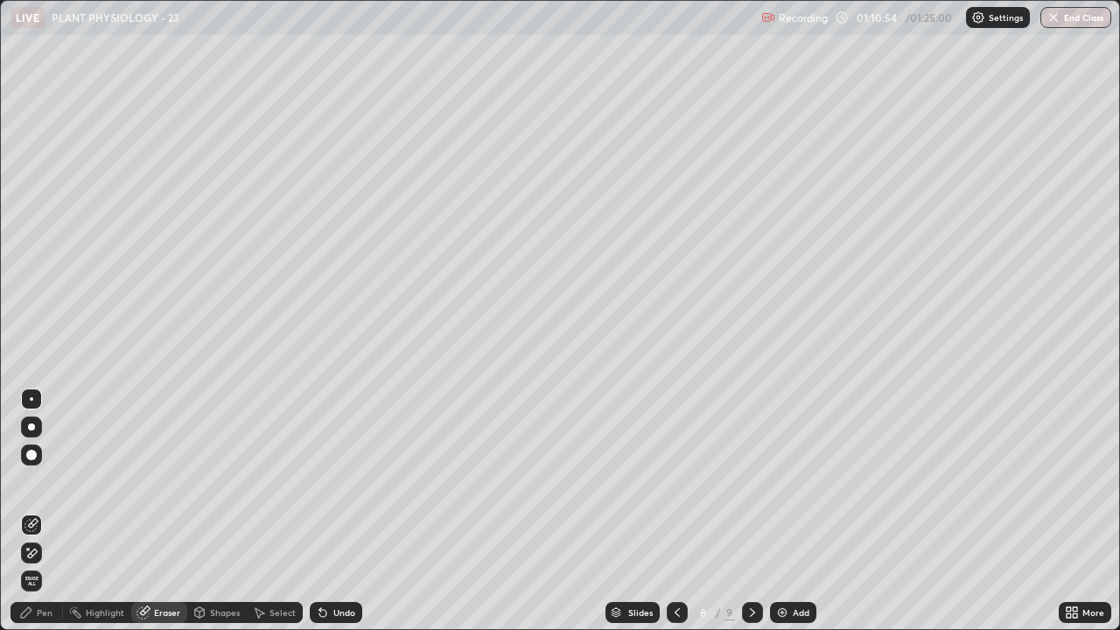
click at [52, 511] on div "Pen" at bounding box center [36, 612] width 52 height 21
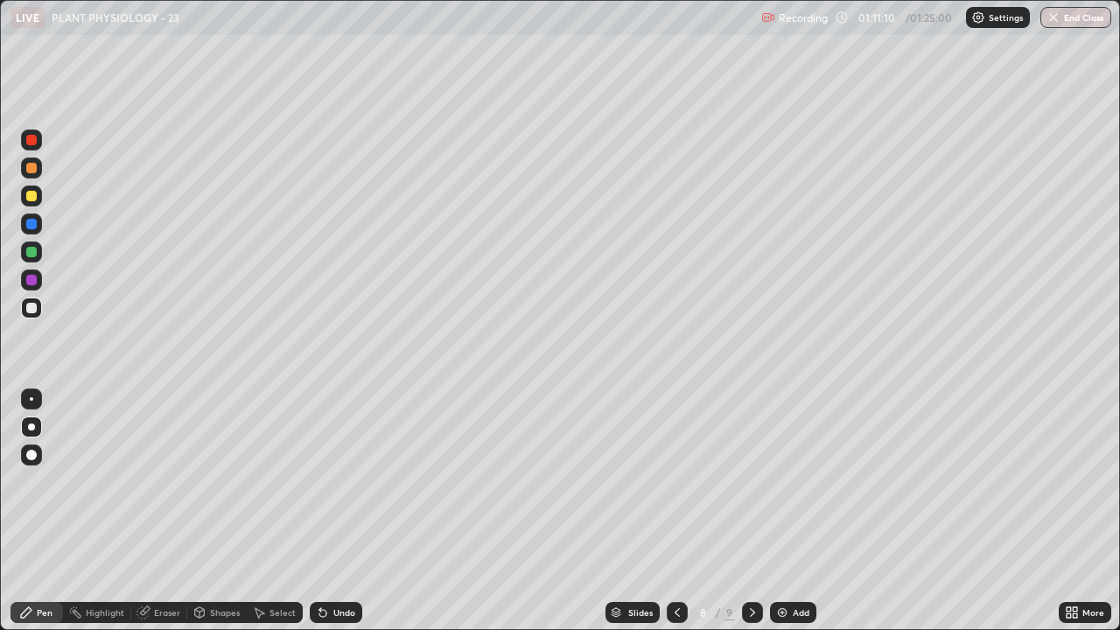
click at [31, 198] on div at bounding box center [31, 196] width 10 height 10
click at [29, 171] on div at bounding box center [31, 168] width 10 height 10
click at [30, 251] on div at bounding box center [31, 252] width 10 height 10
click at [29, 203] on div at bounding box center [31, 195] width 21 height 21
click at [1072, 18] on button "End Class" at bounding box center [1075, 17] width 71 height 21
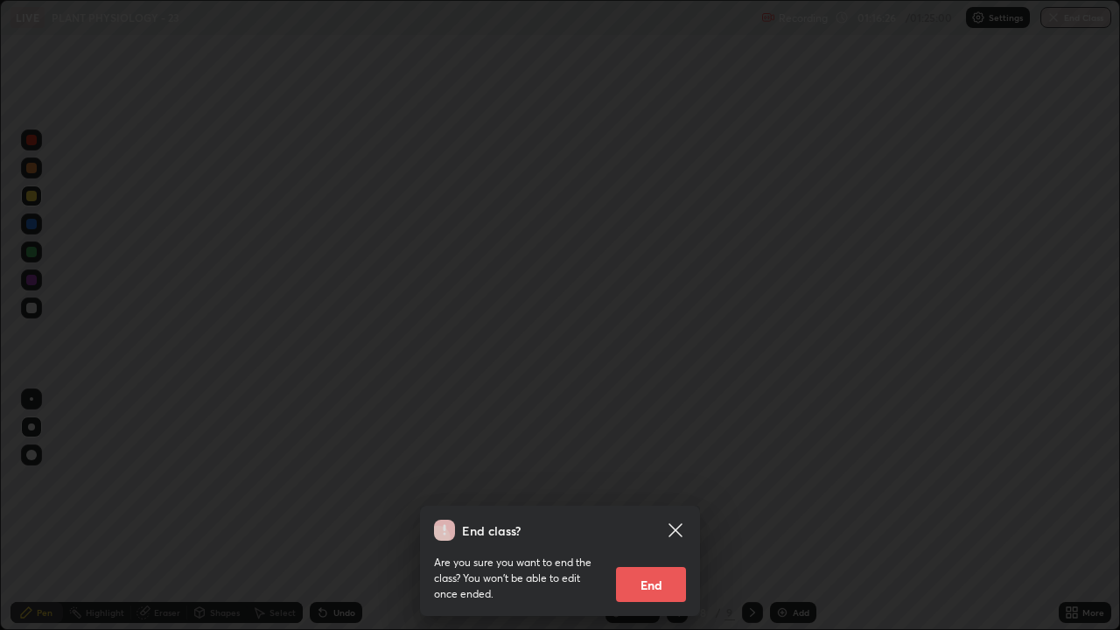
click at [653, 511] on button "End" at bounding box center [651, 584] width 70 height 35
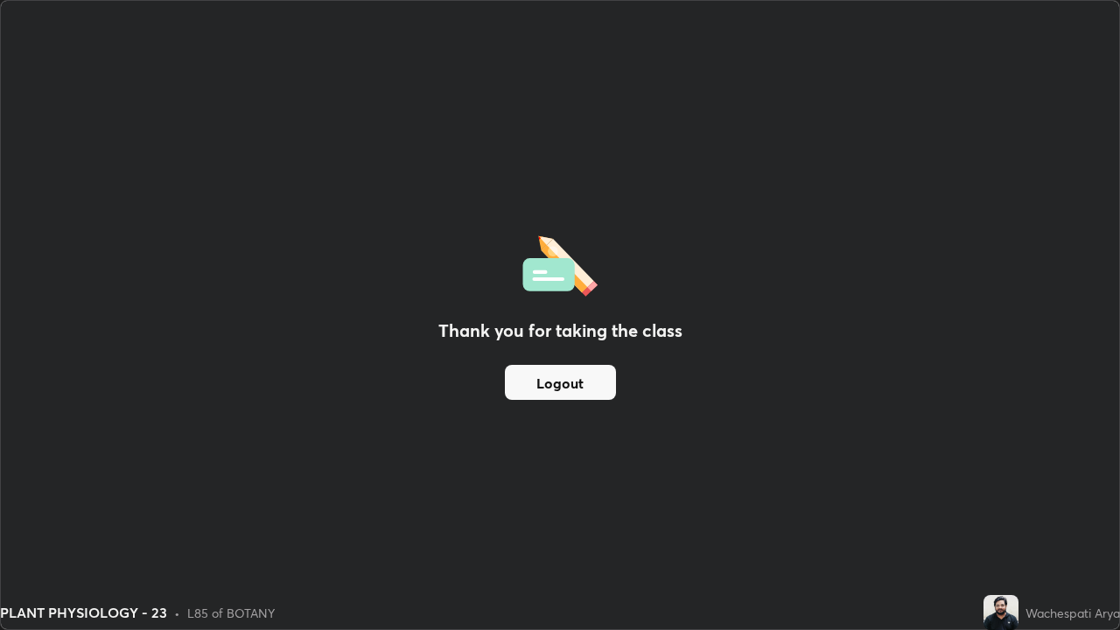
click at [589, 380] on button "Logout" at bounding box center [560, 382] width 111 height 35
click at [583, 386] on button "Logout" at bounding box center [560, 382] width 111 height 35
click at [590, 387] on button "Logout" at bounding box center [560, 382] width 111 height 35
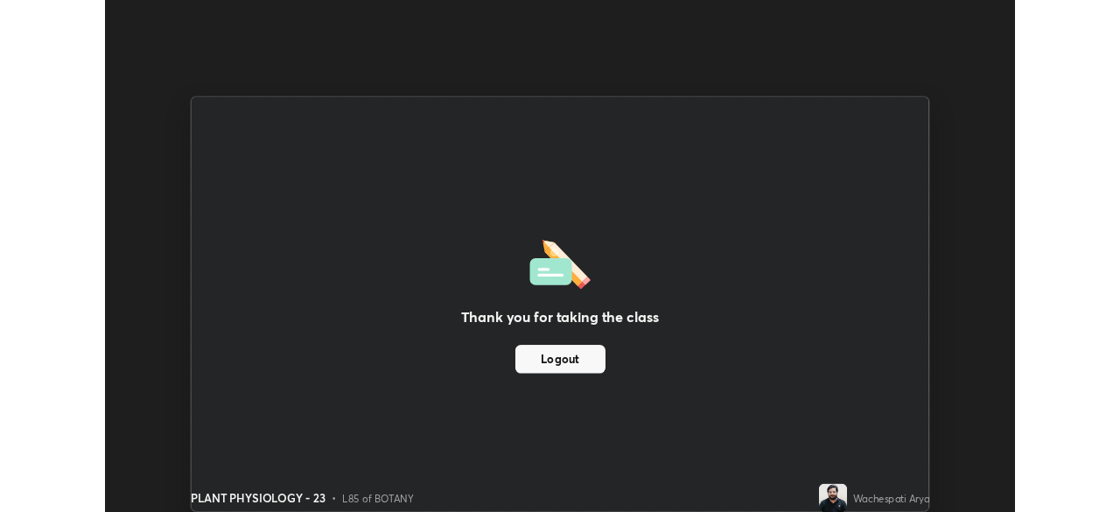
scroll to position [86952, 86344]
